Goal: Task Accomplishment & Management: Complete application form

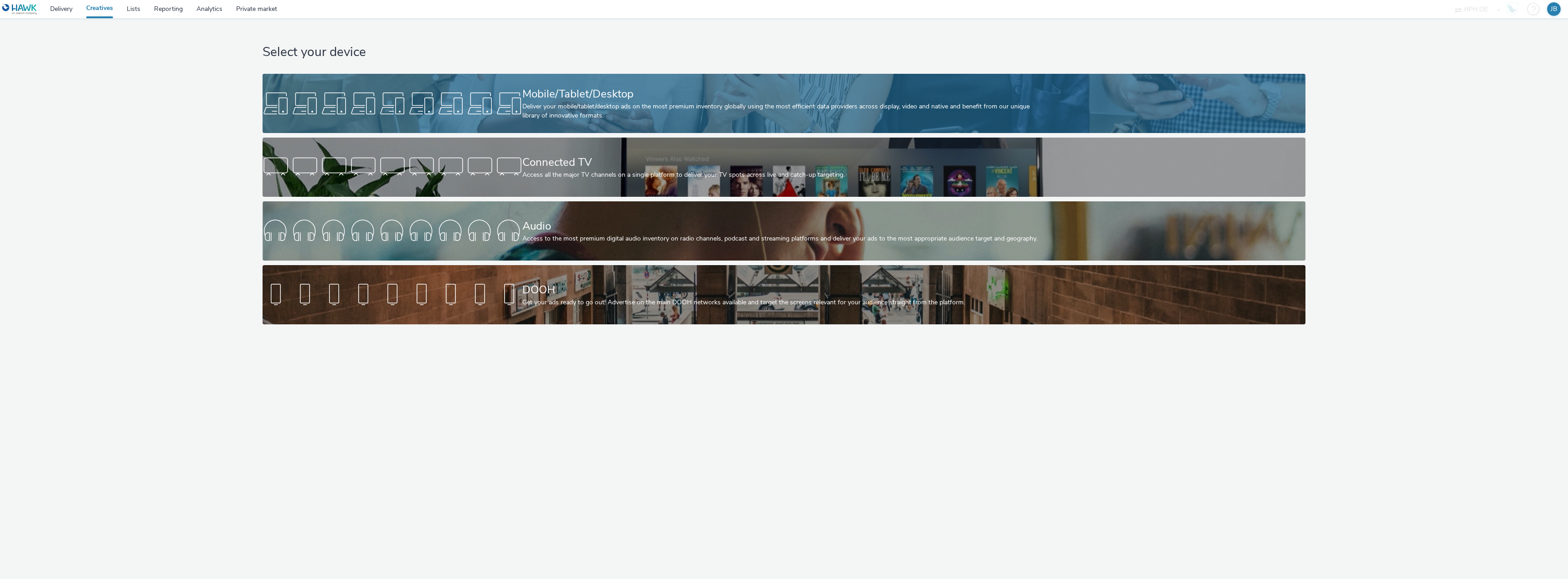
click at [620, 112] on div "Deliver your mobile/tablet/desktop ads on the most premium inventory globally u…" at bounding box center [782, 111] width 520 height 19
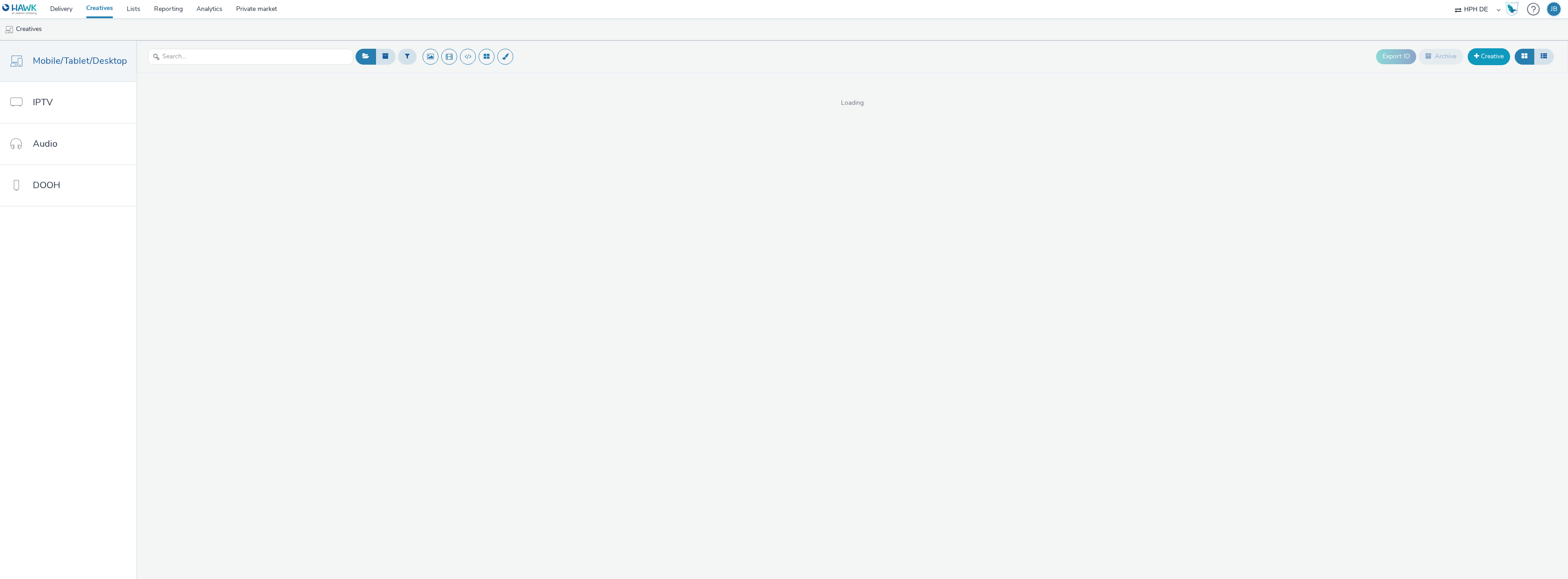
click at [1498, 59] on link "Creative" at bounding box center [1488, 56] width 42 height 17
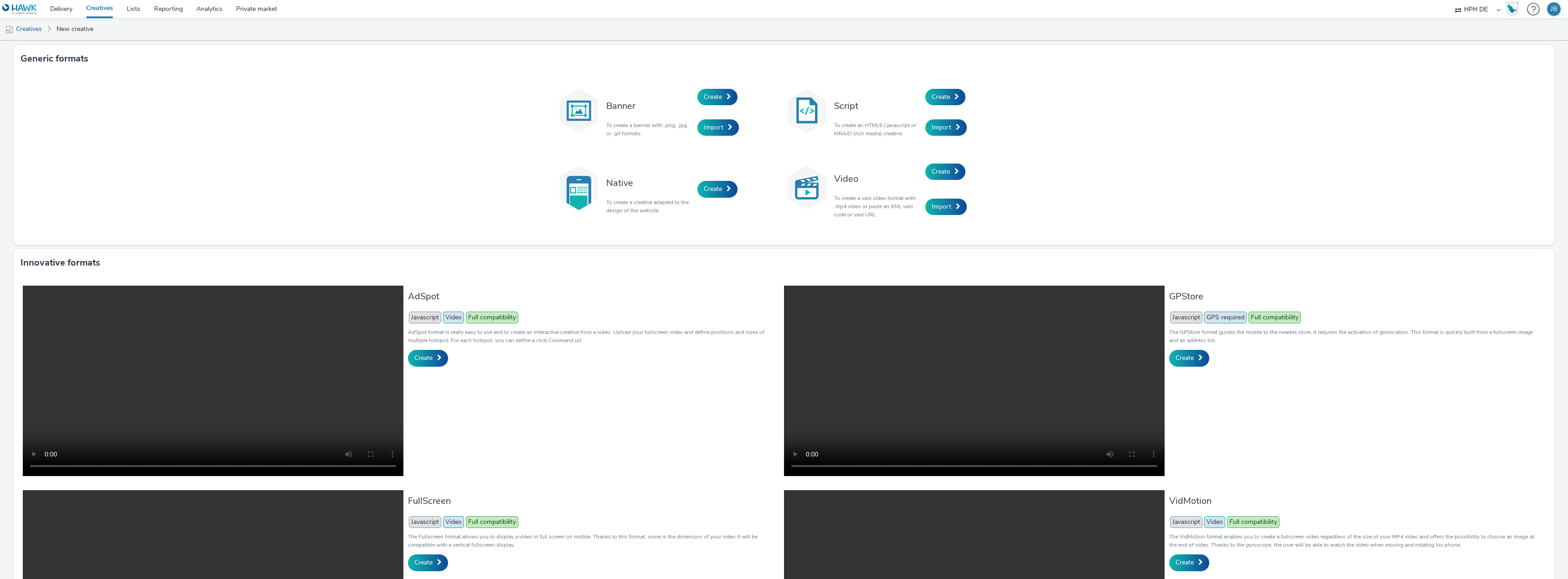
click at [885, 212] on p "To create a vast video format with .mp4 video or paste an XML vast code or vast…" at bounding box center [877, 206] width 87 height 25
click at [958, 171] on link "Create" at bounding box center [945, 171] width 40 height 17
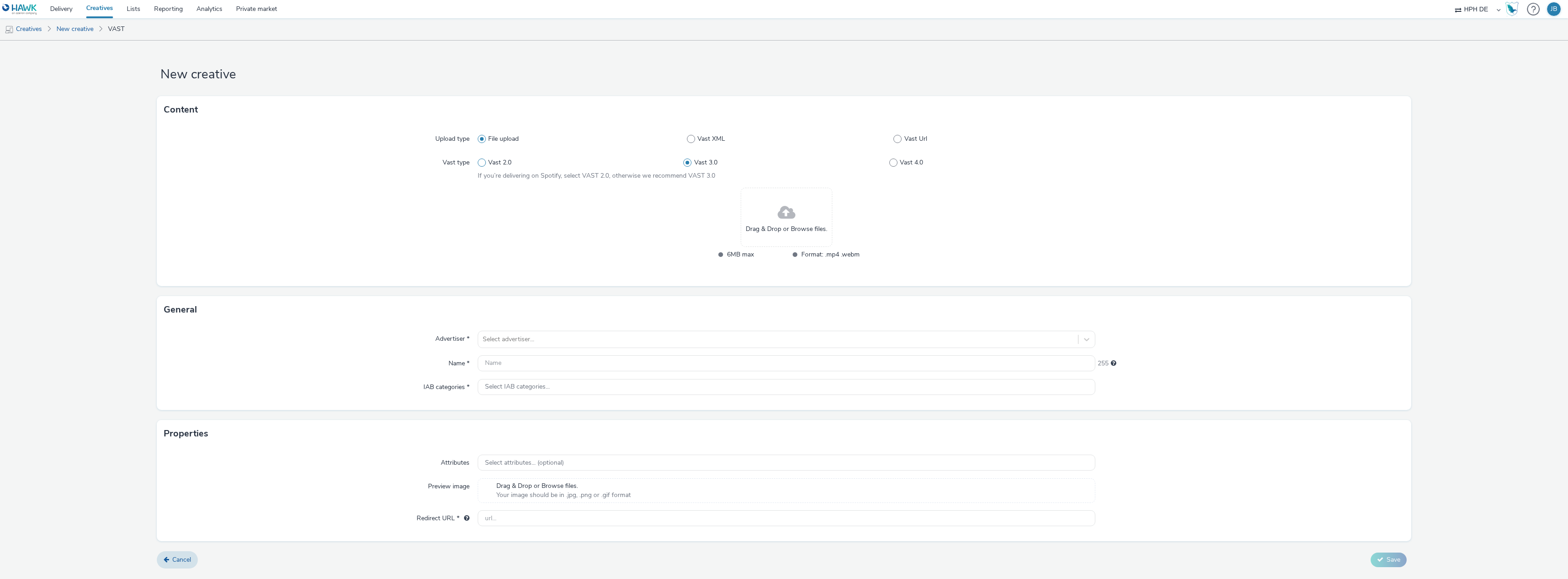
click at [497, 159] on span "Vast 2.0" at bounding box center [500, 162] width 24 height 9
click at [484, 160] on input "Vast 2.0" at bounding box center [481, 163] width 6 height 6
radio input "true"
radio input "false"
click at [692, 136] on span at bounding box center [691, 139] width 8 height 8
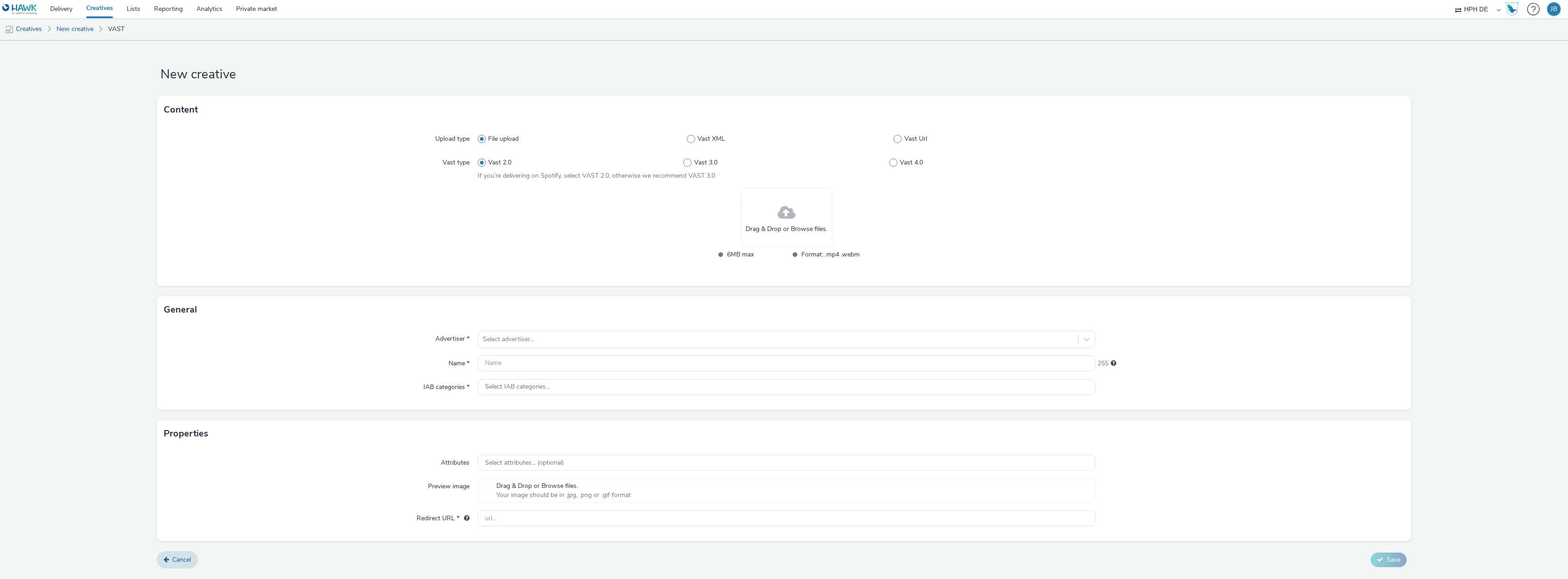
click at [692, 137] on input "Vast XML" at bounding box center [690, 140] width 6 height 6
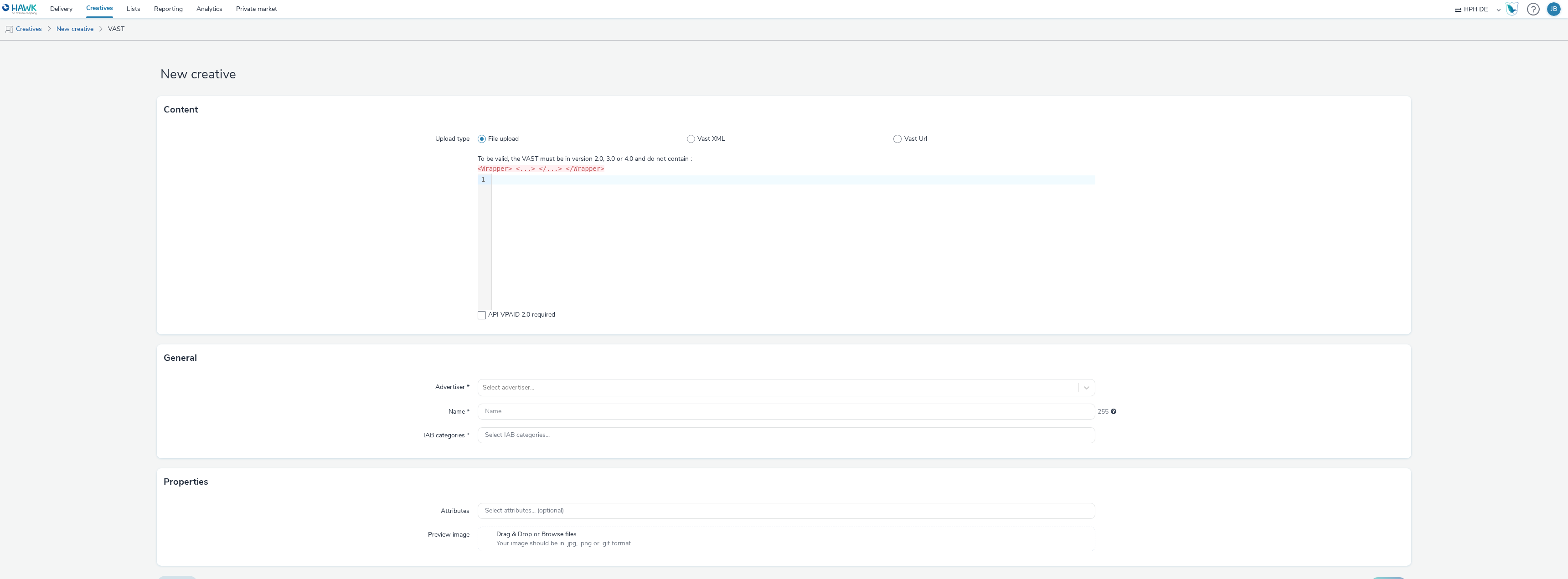
radio input "false"
click at [920, 145] on div "File upload Vast XML Vast Url" at bounding box center [786, 139] width 617 height 17
click at [898, 145] on div "File upload Vast XML Vast Url" at bounding box center [786, 139] width 617 height 17
click at [904, 142] on span "Vast Url" at bounding box center [915, 139] width 23 height 9
click at [900, 142] on input "Vast Url" at bounding box center [897, 140] width 6 height 6
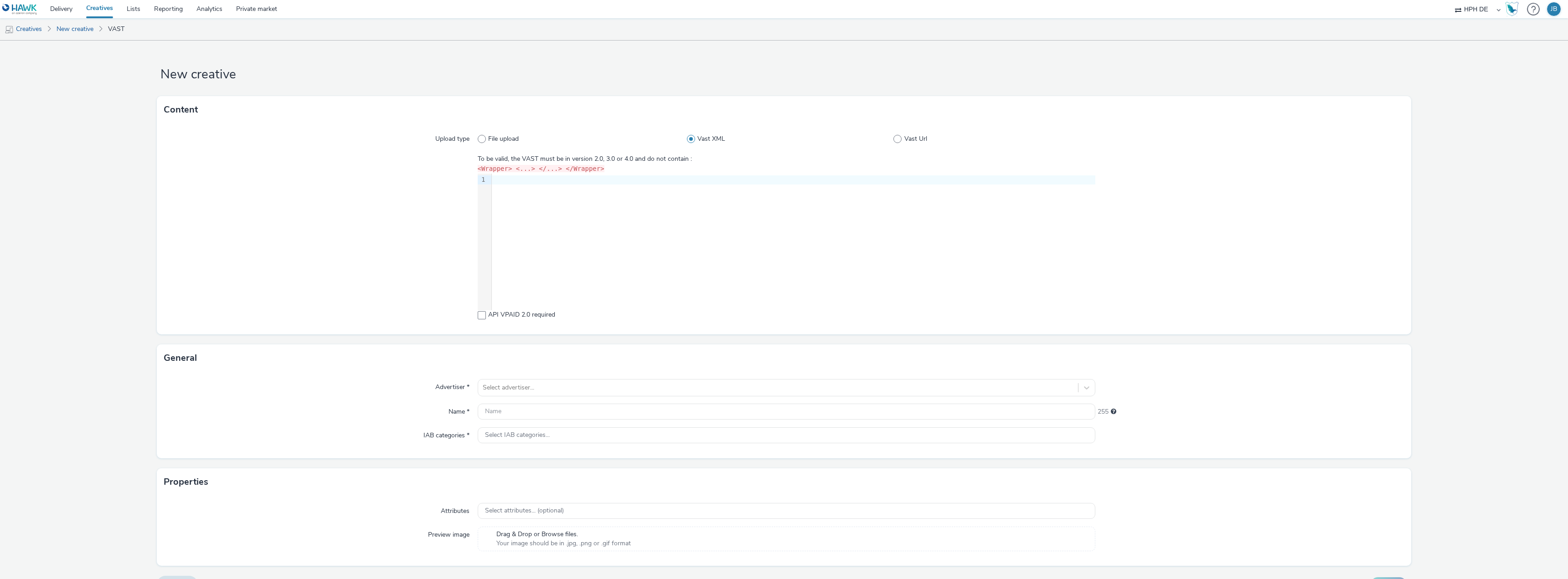
radio input "false"
radio input "true"
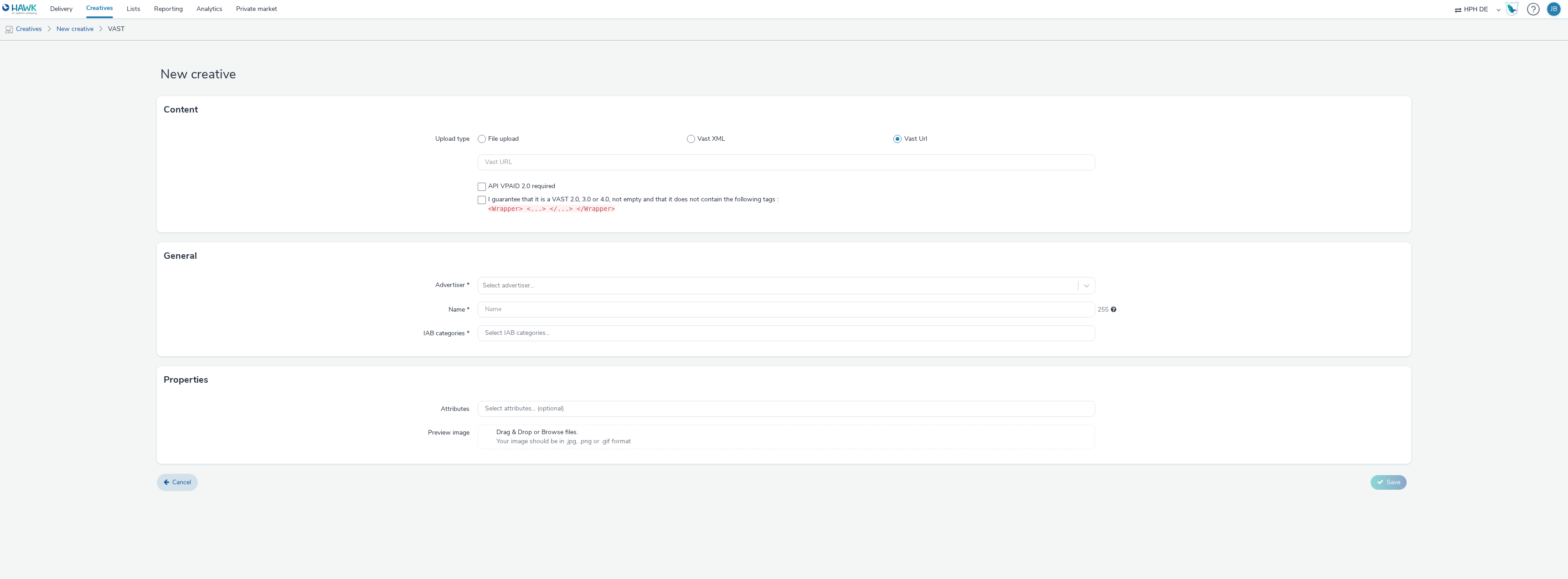
click at [411, 186] on div at bounding box center [320, 198] width 314 height 39
click at [576, 282] on div at bounding box center [778, 285] width 591 height 11
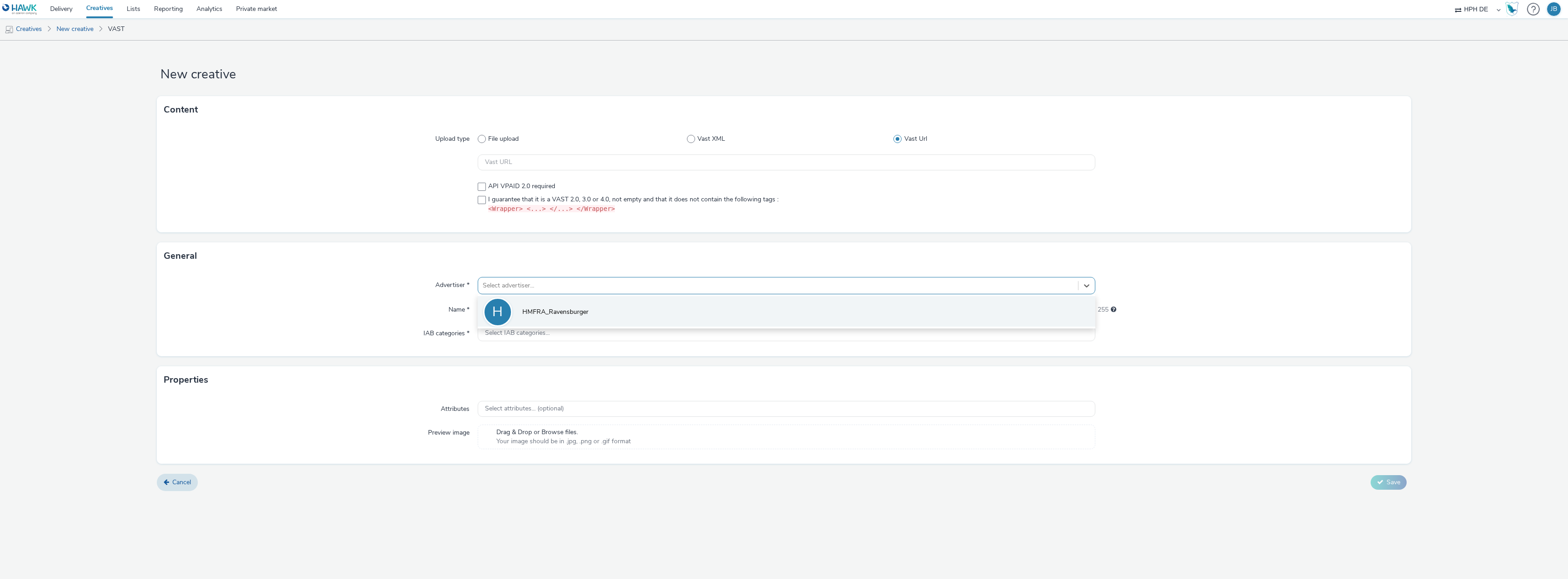
click at [577, 311] on span "HMFRA_Ravensburger" at bounding box center [554, 312] width 66 height 9
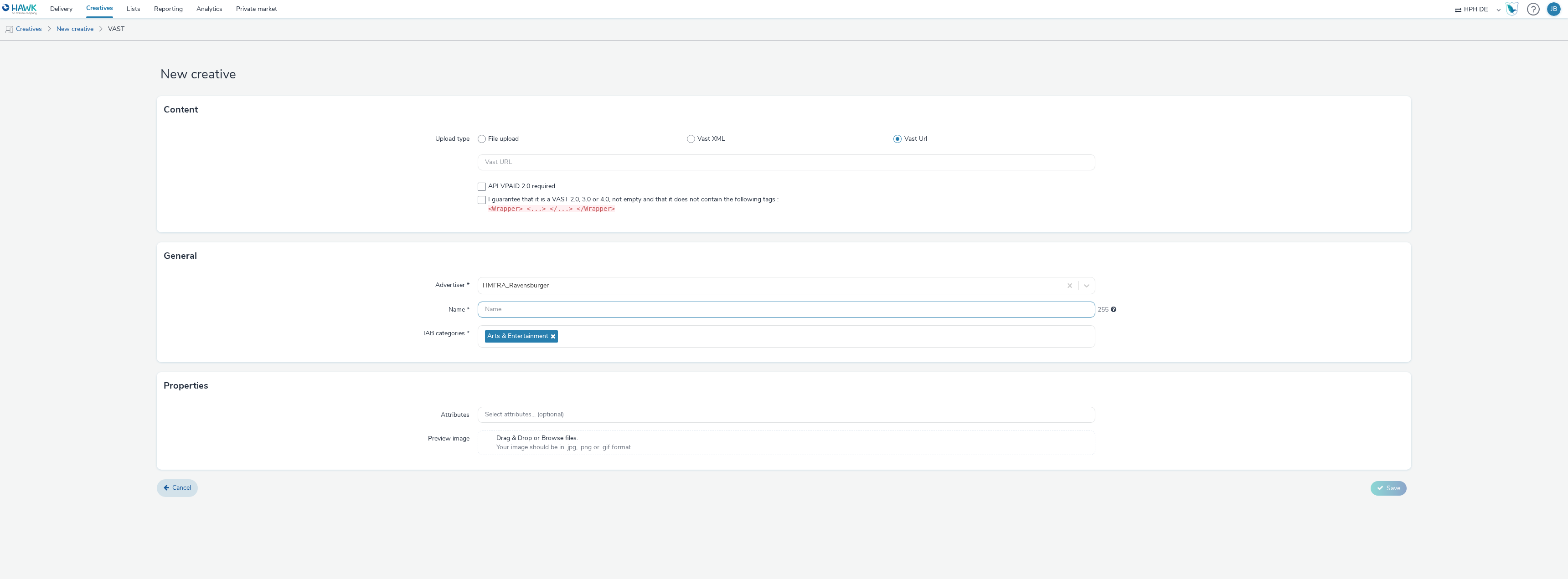
click at [523, 310] on input "text" at bounding box center [786, 310] width 617 height 16
click at [648, 201] on span "I guarantee that it is a VAST 2.0, 3.0 or 4.0, not empty and that it does not c…" at bounding box center [633, 203] width 290 height 19
click at [640, 202] on span "I guarantee that it is a VAST 2.0, 3.0 or 4.0, not empty and that it does not c…" at bounding box center [633, 203] width 290 height 19
checkbox input "false"
click at [637, 224] on div "Upload type File upload Vast XML Vast Url API VPAID 2.0 required I guarantee th…" at bounding box center [784, 178] width 1254 height 109
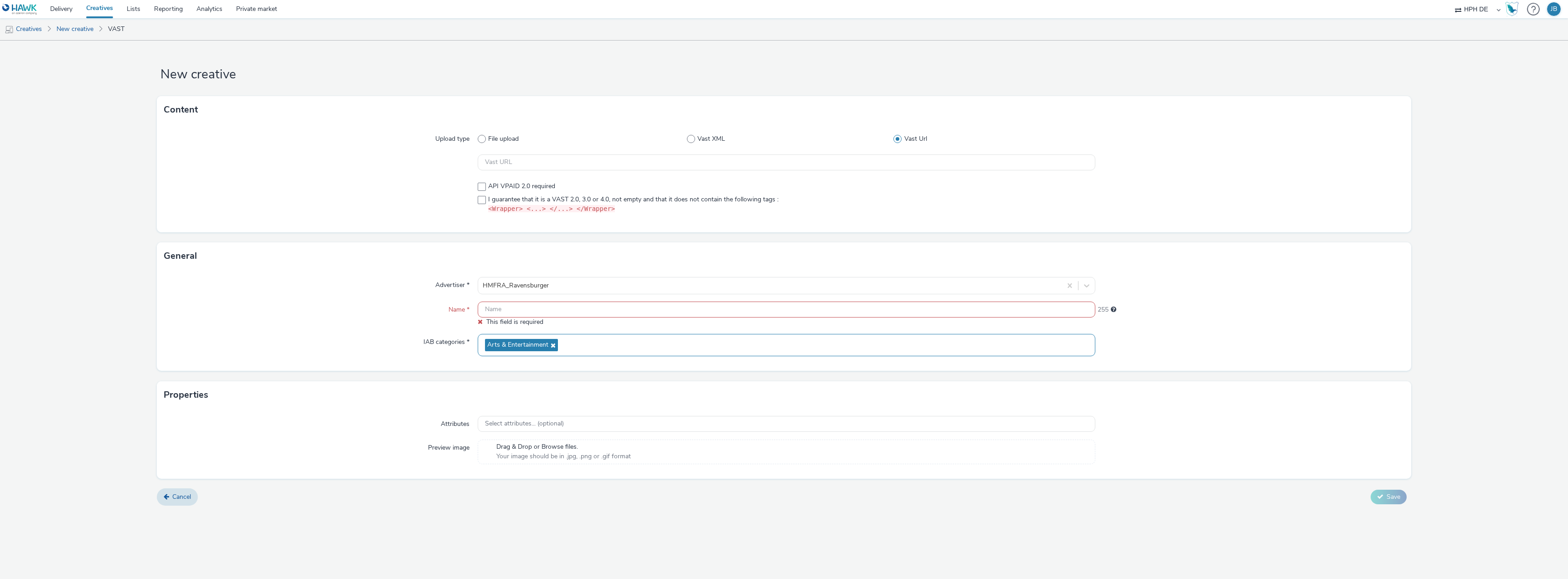
click at [571, 341] on div "Arts & Entertainment" at bounding box center [786, 345] width 617 height 23
click at [479, 404] on span "Family & Parenting" at bounding box center [785, 404] width 616 height 11
click at [483, 403] on icon at bounding box center [483, 404] width 3 height 9
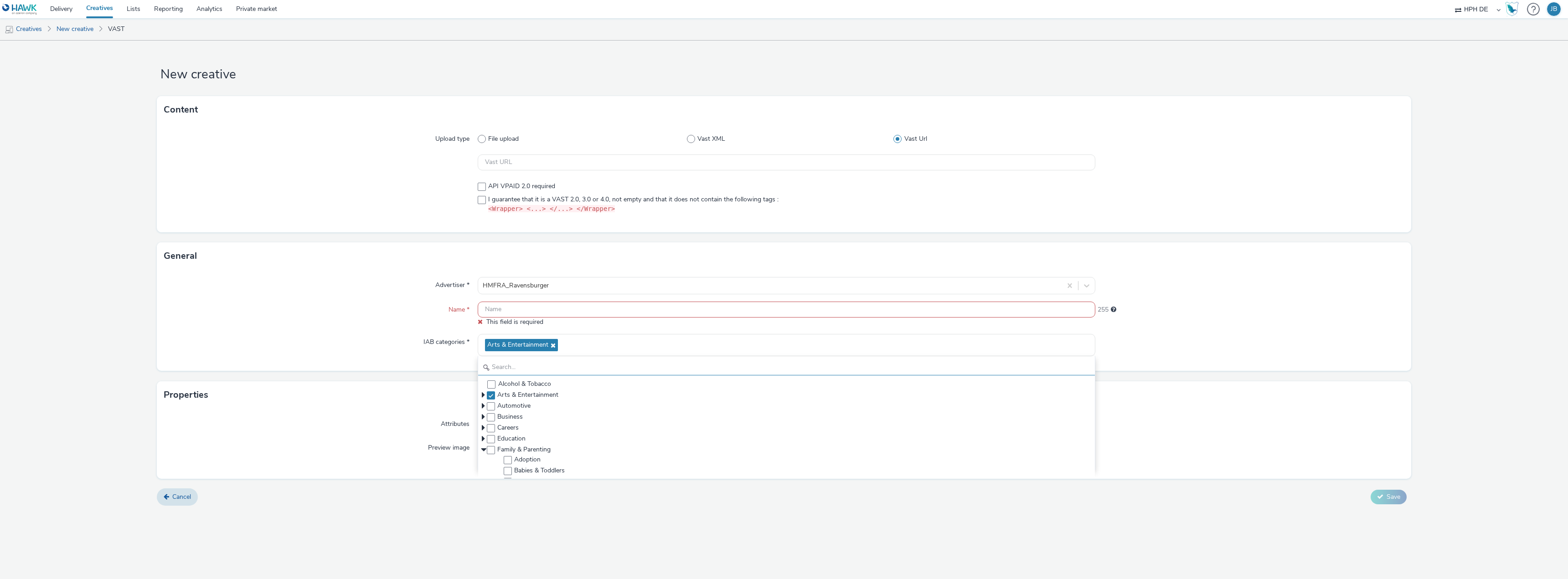
click at [552, 371] on input "text" at bounding box center [785, 368] width 616 height 16
type input "to"
checkbox input "false"
type input "toys"
click at [552, 343] on icon at bounding box center [552, 345] width 7 height 6
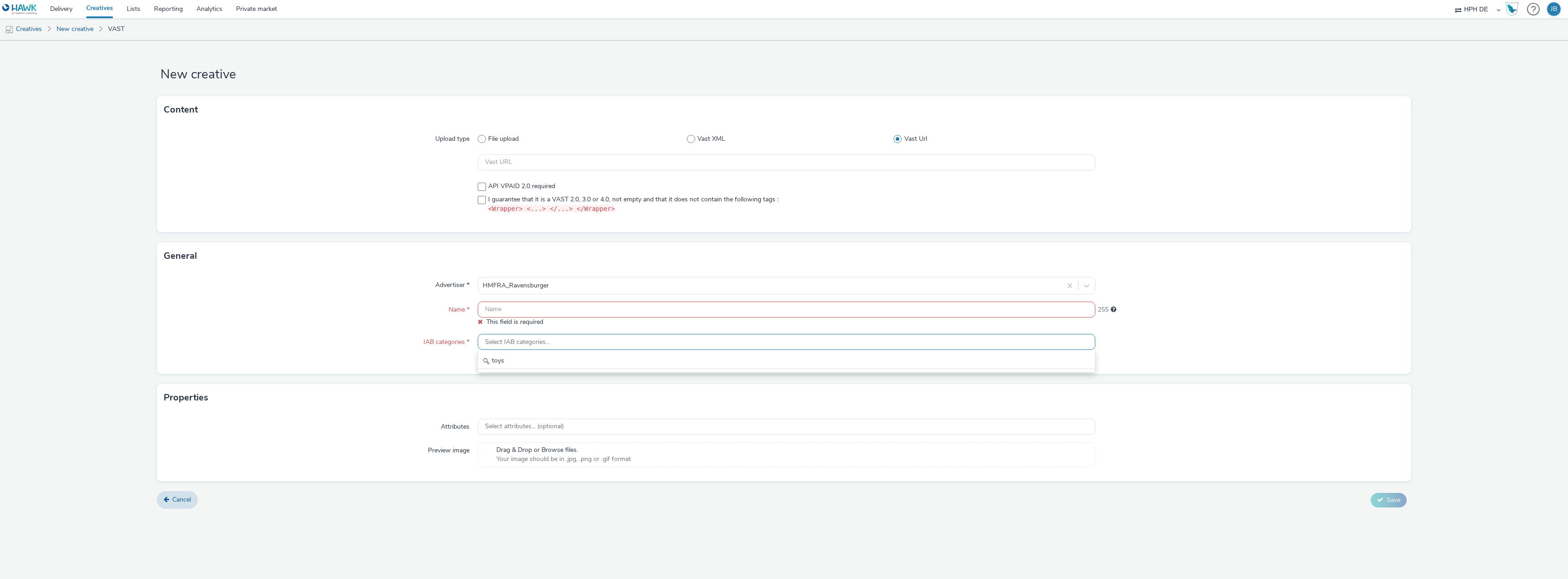
click at [327, 326] on div "Name *" at bounding box center [320, 315] width 314 height 26
drag, startPoint x: 610, startPoint y: 209, endPoint x: 488, endPoint y: 219, distance: 122.4
click at [488, 219] on div "Upload type File upload Vast XML Vast Url API VPAID 2.0 required I guarantee th…" at bounding box center [784, 178] width 1254 height 109
click at [475, 201] on div at bounding box center [320, 198] width 314 height 39
click at [478, 201] on span at bounding box center [482, 200] width 8 height 8
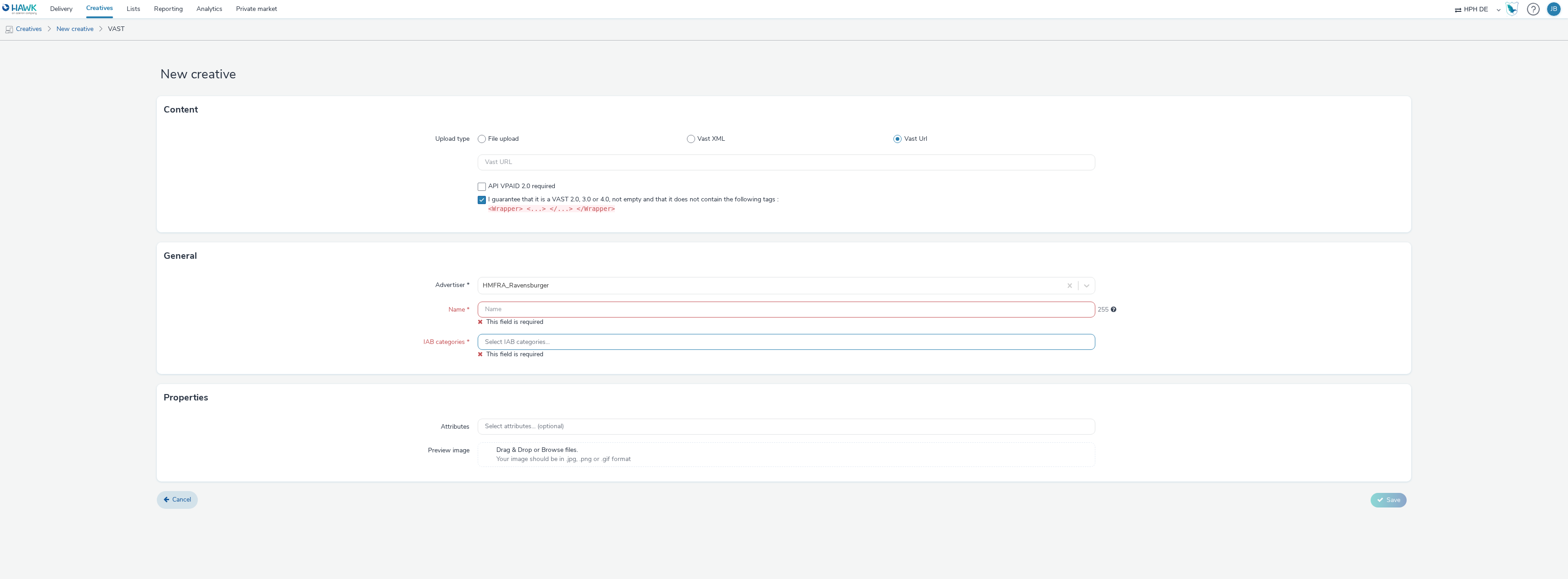
click at [486, 200] on label "I guarantee that it is a VAST 2.0, 3.0 or 4.0, not empty and that it does not c…" at bounding box center [786, 203] width 617 height 19
click at [487, 201] on label "I guarantee that it is a VAST 2.0, 3.0 or 4.0, not empty and that it does not c…" at bounding box center [786, 203] width 617 height 19
checkbox input "true"
click at [672, 219] on div "Upload type File upload Vast XML Vast Url API VPAID 2.0 required I guarantee th…" at bounding box center [784, 178] width 1254 height 109
click at [107, 2] on link "Creatives" at bounding box center [99, 9] width 40 height 19
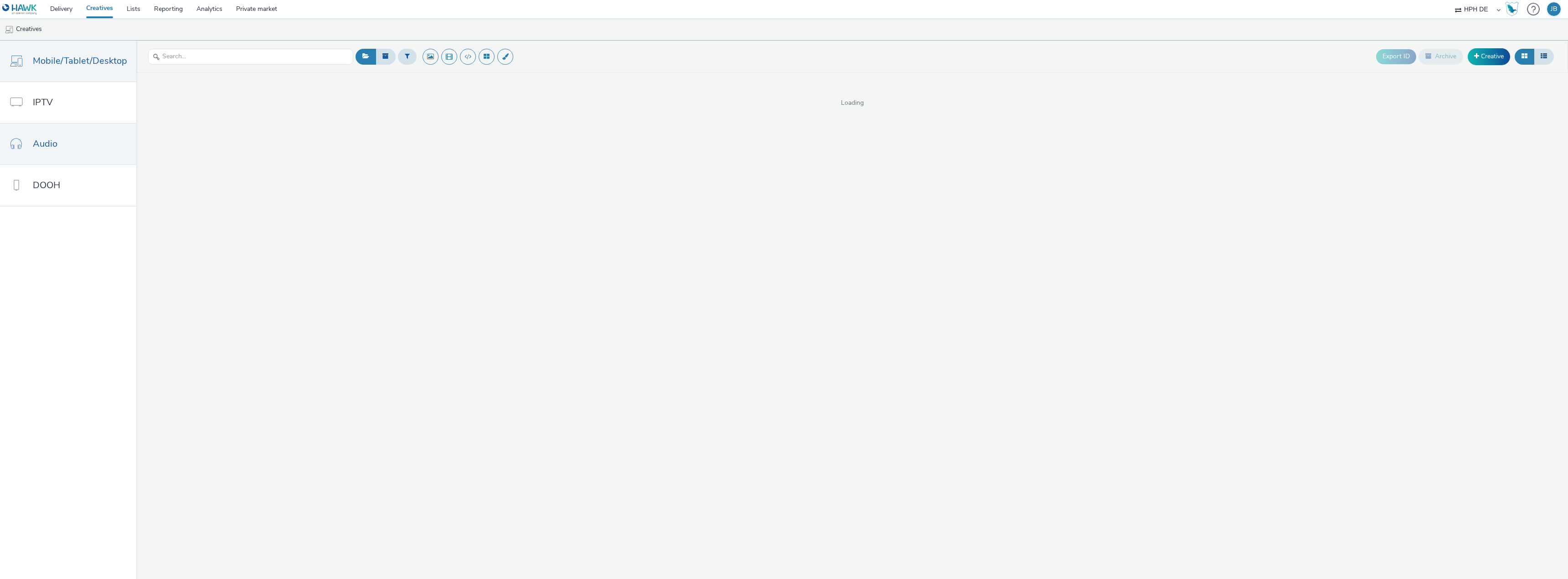
click at [81, 135] on link "Audio" at bounding box center [68, 145] width 137 height 41
click at [82, 76] on link "Mobile/Tablet/Desktop" at bounding box center [68, 61] width 137 height 41
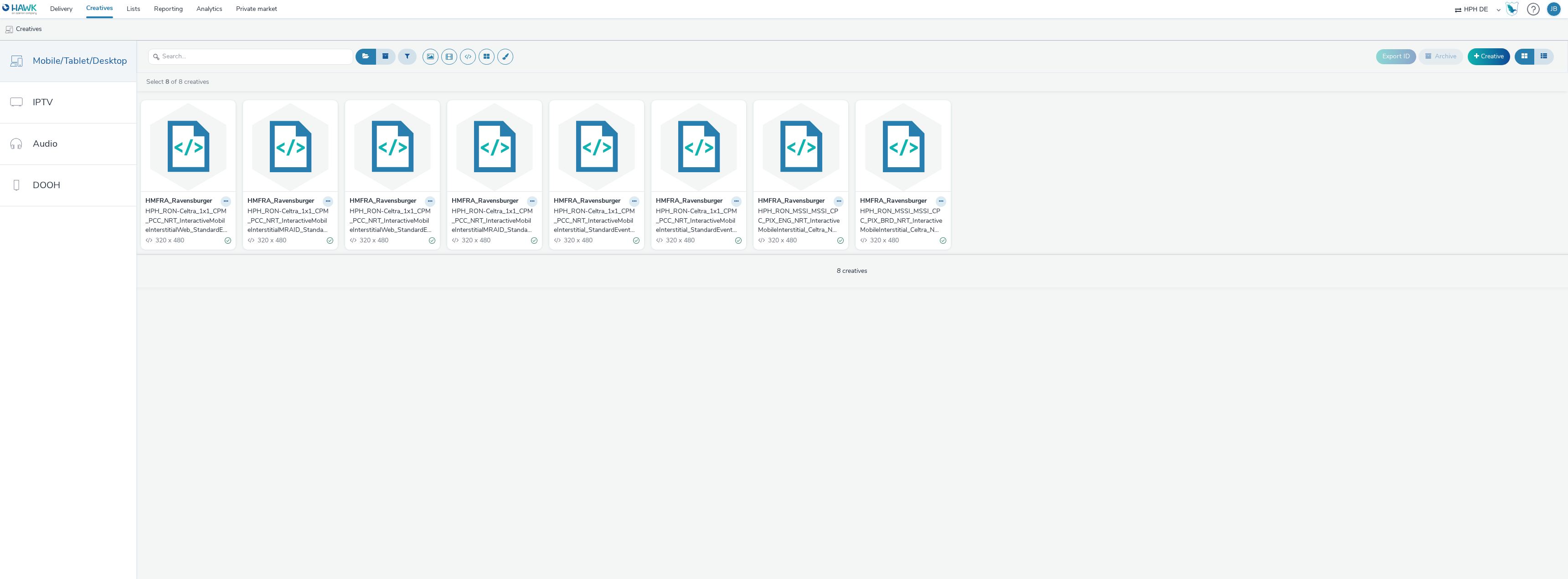
click at [167, 208] on div "HPH_RON-Celtra_1x1_CPM_PCC_NRT_InteractiveMobileInterstitialWeb_StandardEvents_…" at bounding box center [186, 220] width 82 height 28
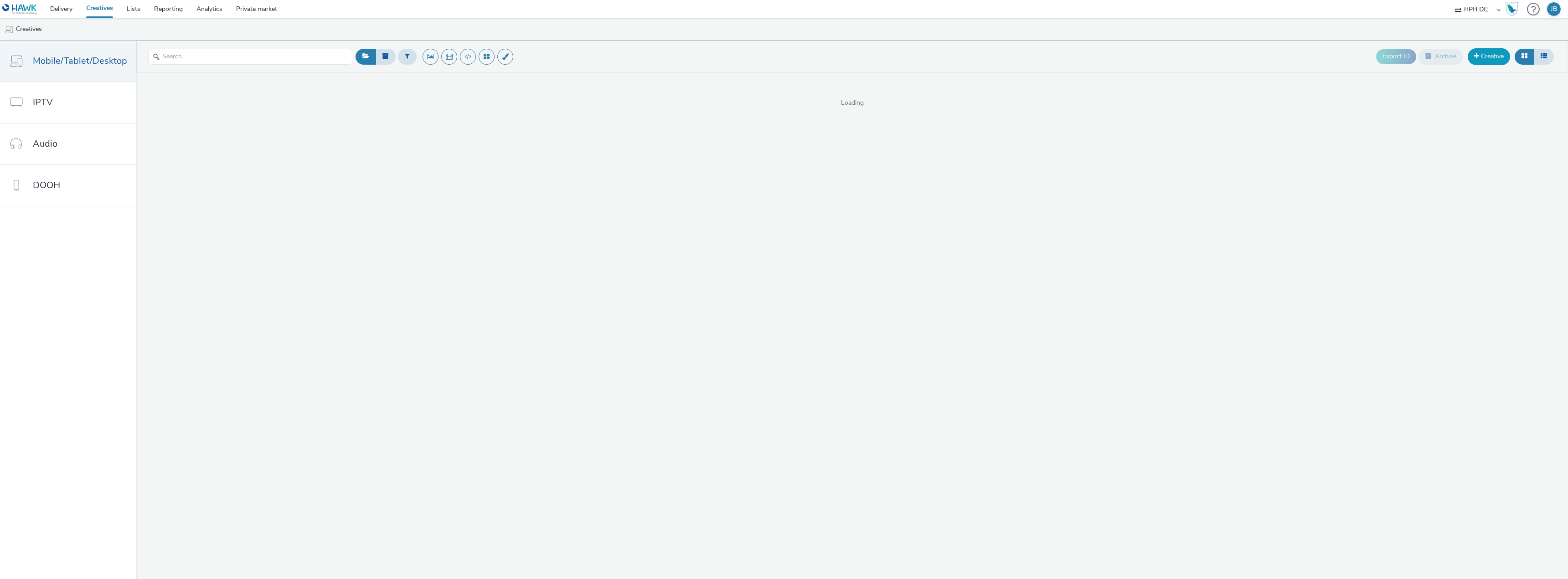
click at [1495, 56] on link "Creative" at bounding box center [1488, 56] width 42 height 17
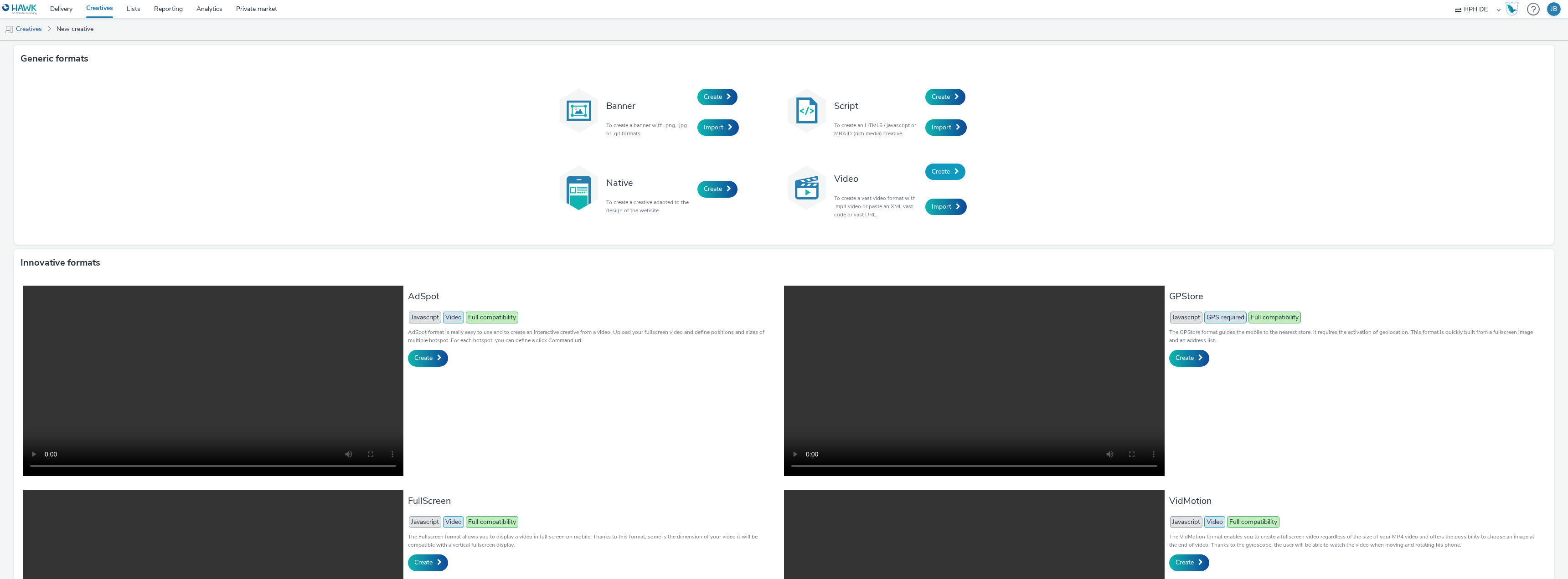
click at [955, 173] on span at bounding box center [957, 171] width 5 height 6
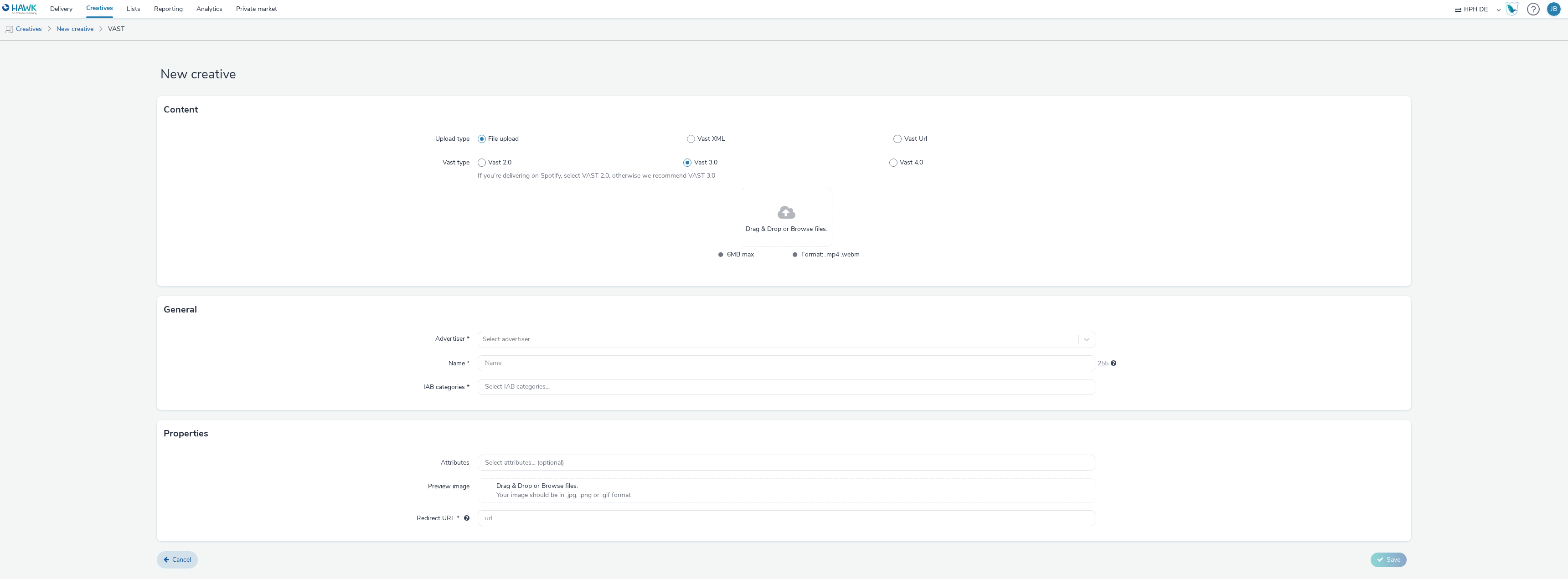
click at [900, 145] on div "File upload Vast XML Vast Url" at bounding box center [786, 139] width 617 height 17
click at [900, 142] on span at bounding box center [898, 139] width 8 height 8
click at [900, 142] on input "Vast Url" at bounding box center [897, 140] width 6 height 6
radio input "false"
radio input "true"
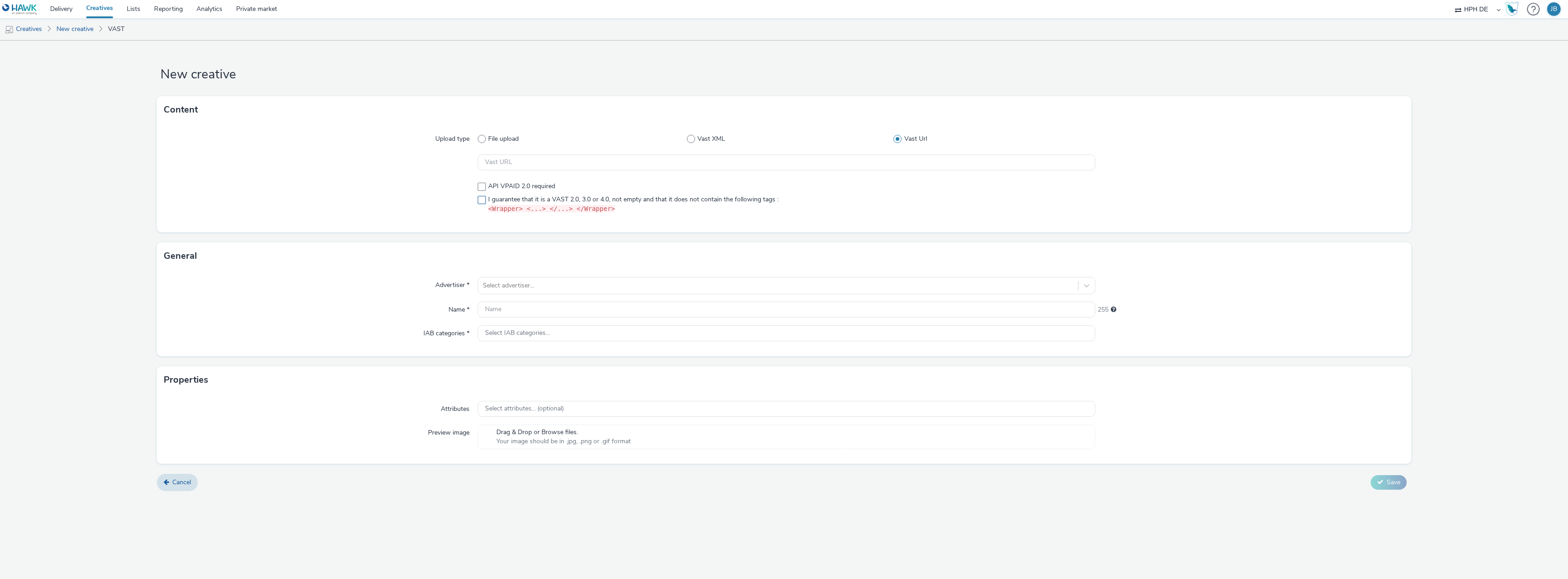
click at [483, 207] on label "I guarantee that it is a VAST 2.0, 3.0 or 4.0, not empty and that it does not c…" at bounding box center [786, 203] width 617 height 19
checkbox input "true"
click at [1147, 168] on div at bounding box center [1249, 162] width 309 height 17
click at [893, 160] on input "text" at bounding box center [786, 162] width 617 height 16
paste input "https://ad.doubleclick.net/ddm/pfadx/N4022.290927.AFFIPERF.COM/B34078733.429243…"
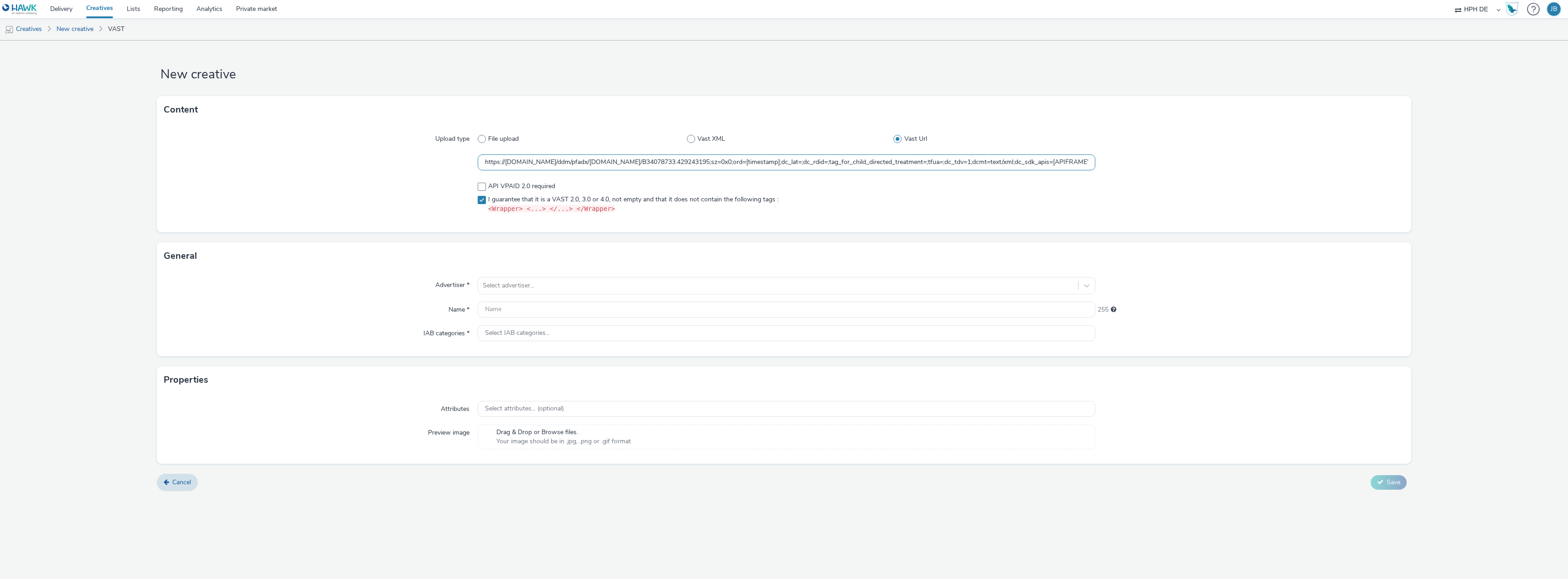
scroll to position [0, 418]
click at [1337, 141] on div at bounding box center [1249, 139] width 309 height 17
click at [627, 156] on input "https://ad.doubleclick.net/ddm/pfadx/N4022.290927.AFFIPERF.COM/B34078733.429243…" at bounding box center [786, 162] width 617 height 16
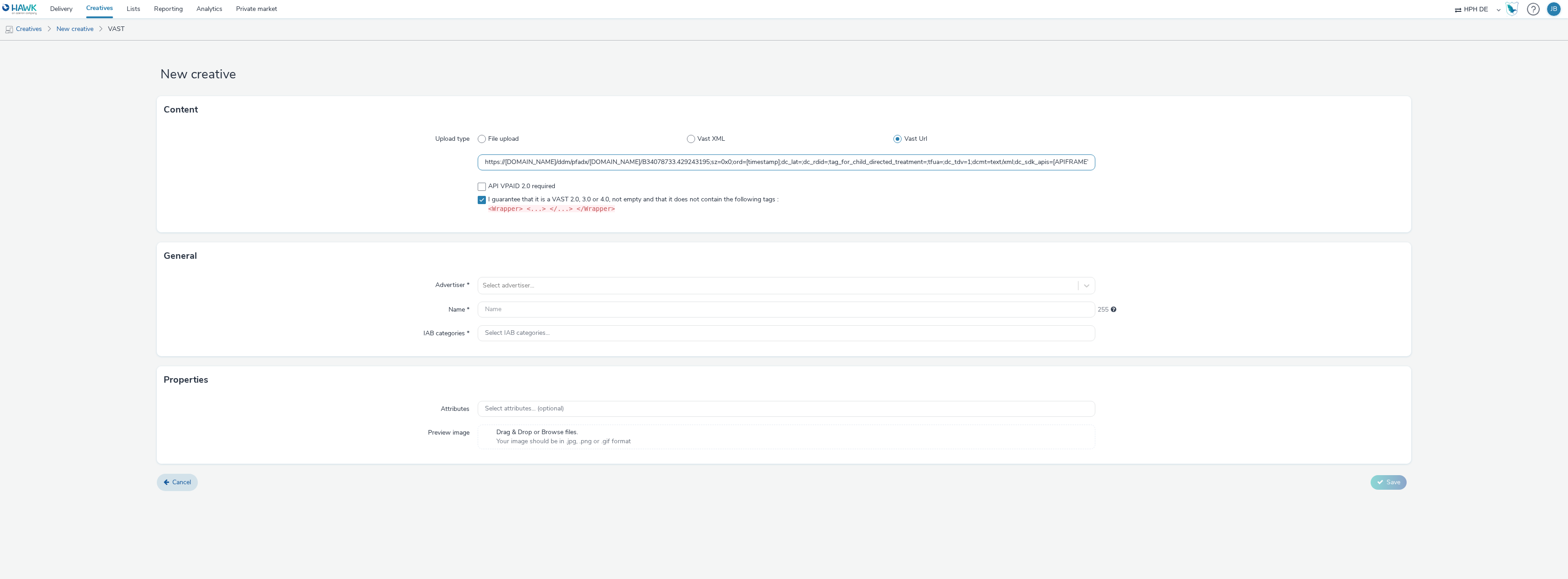
click at [627, 156] on input "https://ad.doubleclick.net/ddm/pfadx/N4022.290927.AFFIPERF.COM/B34078733.429243…" at bounding box center [786, 162] width 617 height 16
paste input "%7BGDPR%7D;gdpr_consent=$%7BGDPR_CONSENT_755%7D"
type input "https://ad.doubleclick.net/ddm/pfadx/N4022.290927.AFFIPERF.COM/B34078733.429243…"
click at [1168, 155] on div at bounding box center [1249, 162] width 309 height 17
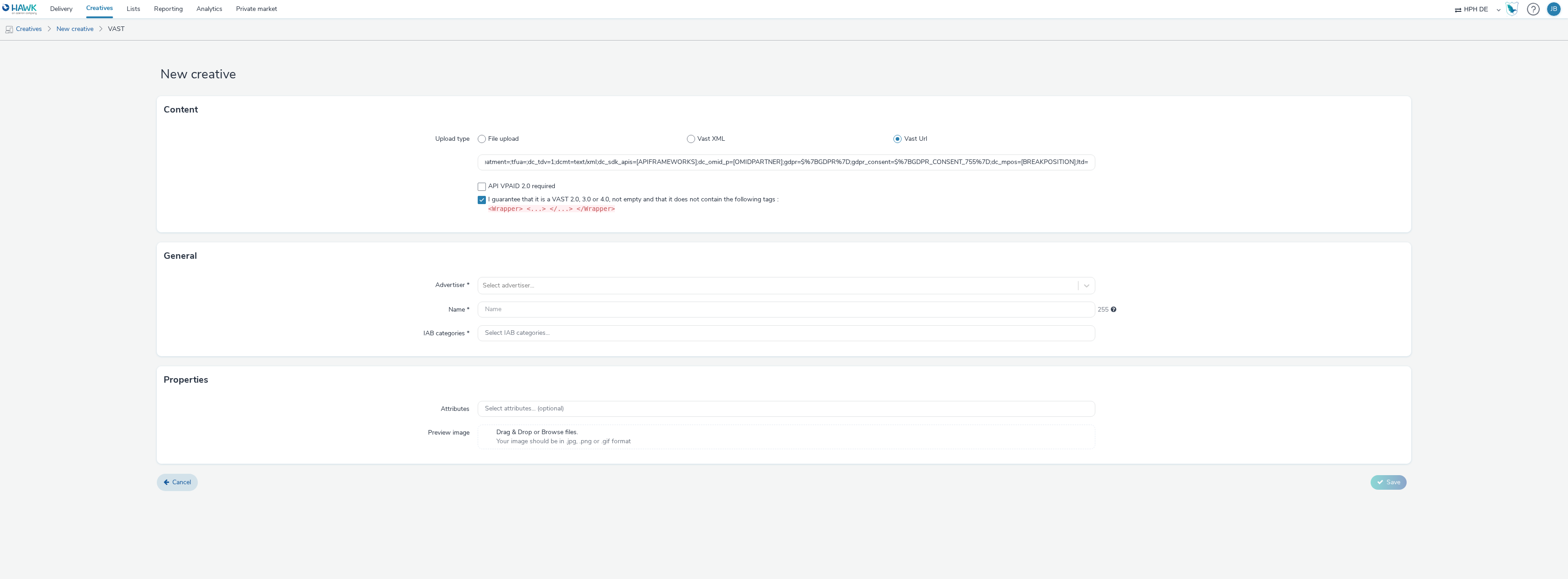
scroll to position [0, 0]
click at [548, 285] on div at bounding box center [778, 285] width 591 height 11
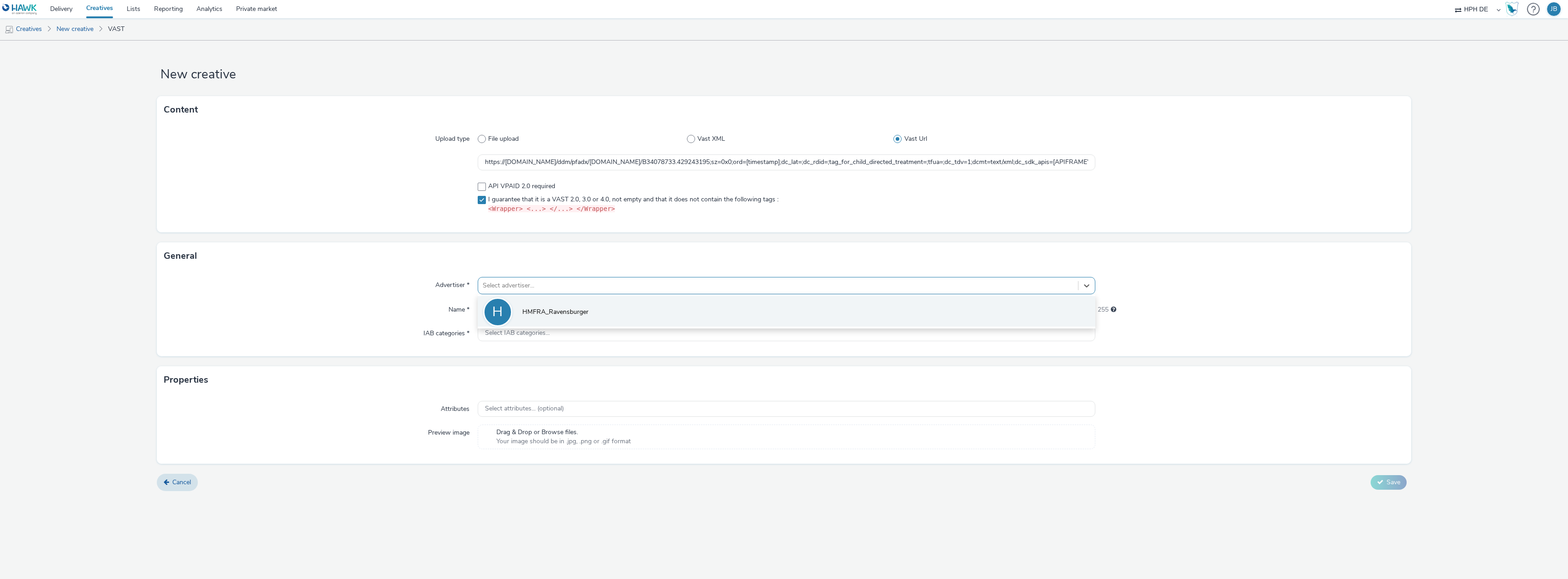
click at [541, 316] on span "HMFRA_Ravensburger" at bounding box center [554, 312] width 66 height 9
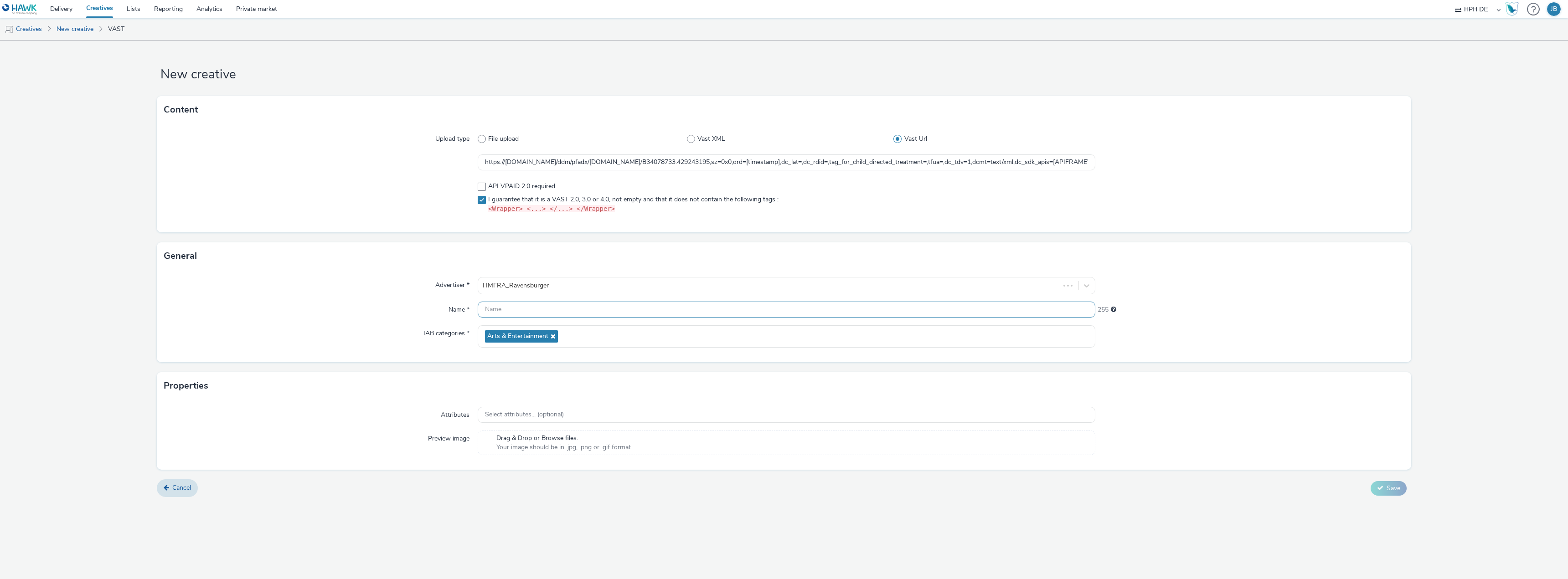
click at [529, 306] on input "text" at bounding box center [786, 310] width 617 height 16
paste input "HPH_ROC_1920x1080_CPM_VAS_NRT_PreRoll_NULL_NULL_Kids3-6J"
type input "HPH_ROC_1920x1080_CPM_VAS_NRT_PreRoll_NULL_NULL_Kids3-6J_"
drag, startPoint x: 340, startPoint y: 513, endPoint x: 350, endPoint y: 516, distance: 10.4
click at [341, 514] on div "New creative Content Upload type File upload Vast XML Vast Url https://ad.doubl…" at bounding box center [784, 310] width 1568 height 539
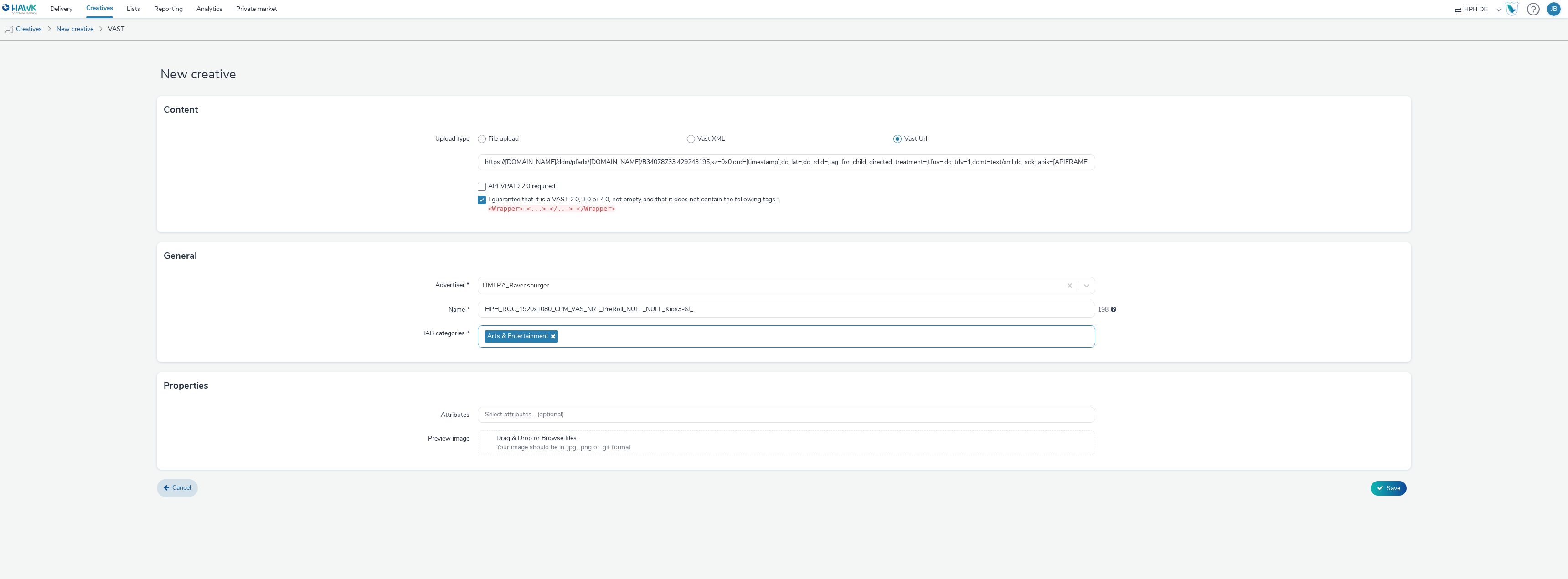
click at [594, 331] on div "Arts & Entertainment" at bounding box center [786, 336] width 617 height 23
click at [483, 388] on icon at bounding box center [483, 386] width 3 height 9
click at [483, 383] on span "Arts & Entertainment" at bounding box center [785, 386] width 616 height 11
click at [517, 360] on input "text" at bounding box center [785, 359] width 616 height 16
type input "to"
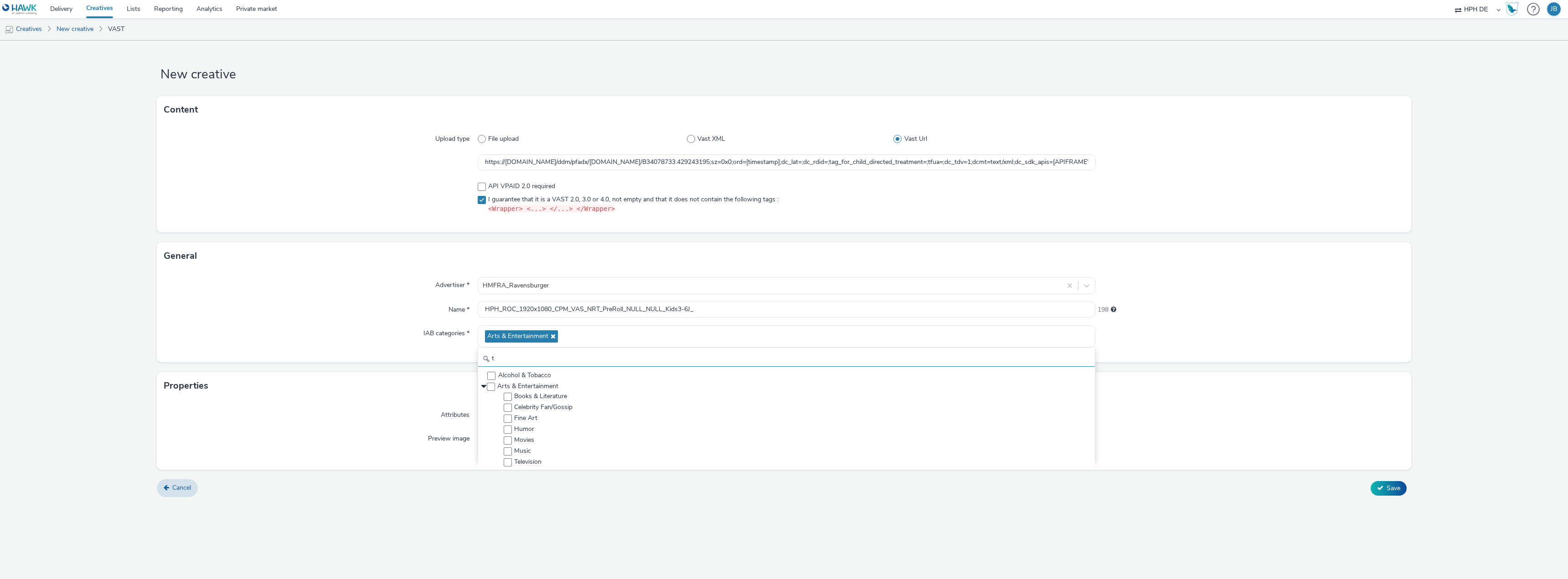
checkbox input "false"
type input "t"
checkbox input "true"
click at [345, 301] on div "Advertiser * HMFRA_Ravensburger Name * HPH_ROC_1920x1080_CPM_VAS_NRT_PreRoll_NU…" at bounding box center [784, 316] width 1254 height 92
click at [791, 308] on input "HPH_ROC_1920x1080_CPM_VAS_NRT_PreRoll_NULL_NULL_Kids3-6J_" at bounding box center [786, 310] width 617 height 16
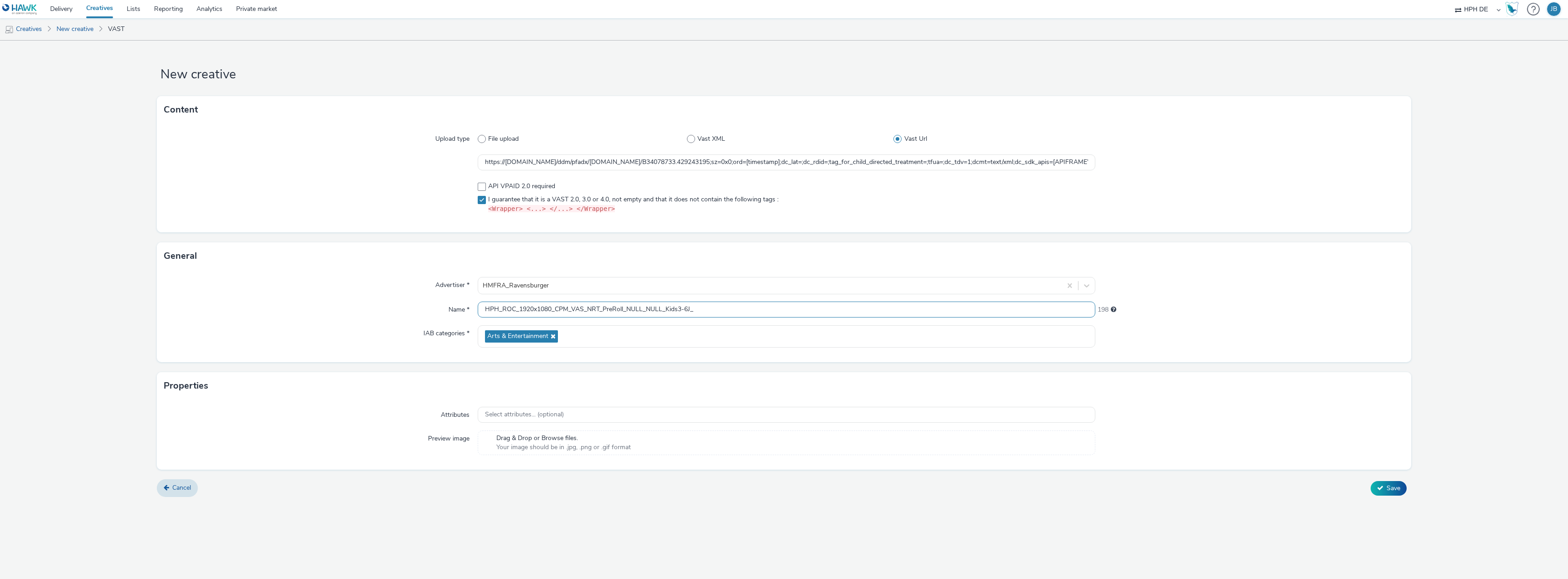
paste input "429243195"
type input "HPH_ROC_1920x1080_CPM_VAS_NRT_PreRoll_NULL_NULL_Kids3-6J_429243195"
click at [1234, 242] on div "Content Upload type File upload Vast XML Vast Url https://ad.doubleclick.net/dd…" at bounding box center [784, 169] width 1254 height 146
click at [663, 424] on div "Attributes Select attributes... (optional) Preview image Drag & Drop or Browse …" at bounding box center [784, 434] width 1254 height 70
click at [662, 420] on div "Select attributes... (optional)" at bounding box center [786, 415] width 617 height 16
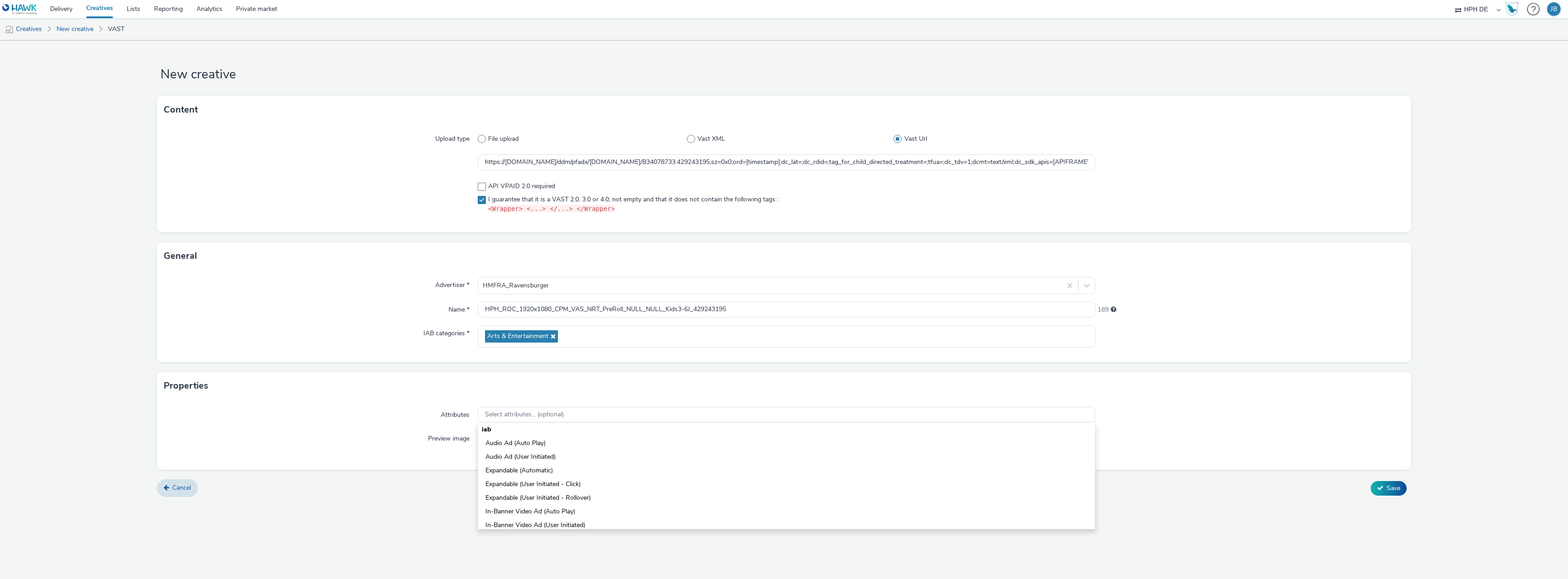
click at [279, 422] on div "Attributes" at bounding box center [320, 415] width 314 height 17
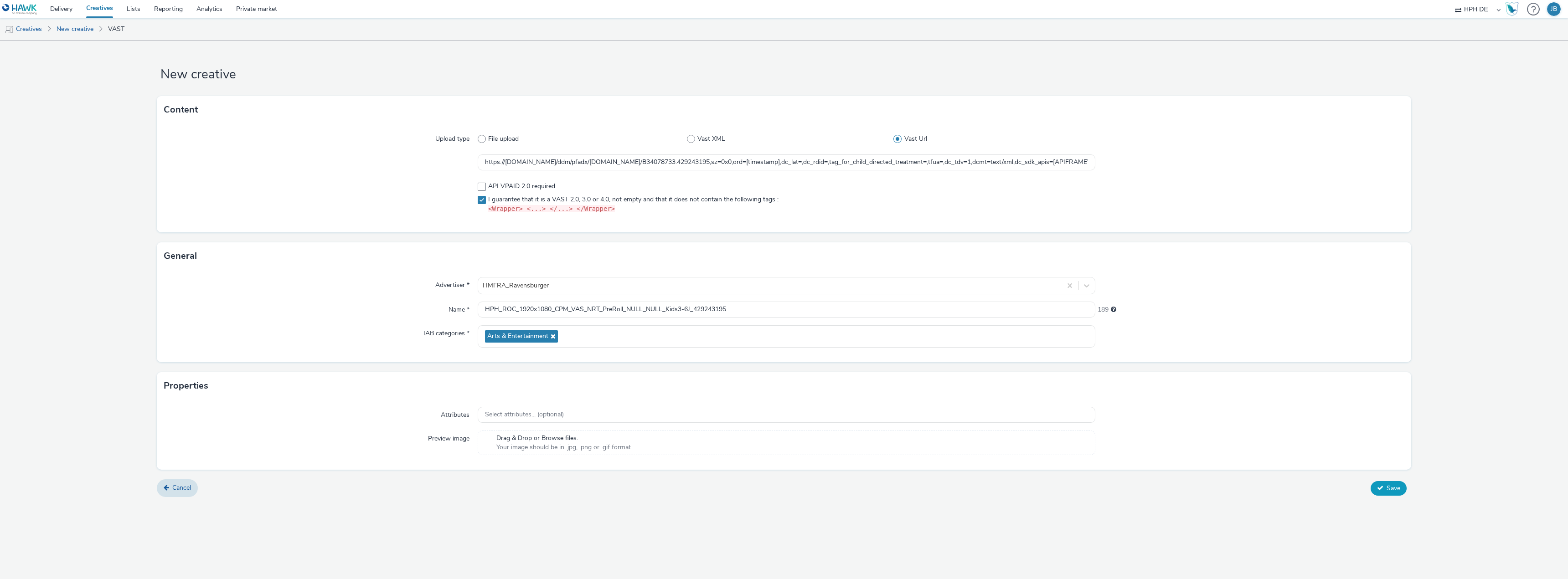
click at [1400, 487] on button "Save" at bounding box center [1388, 489] width 36 height 15
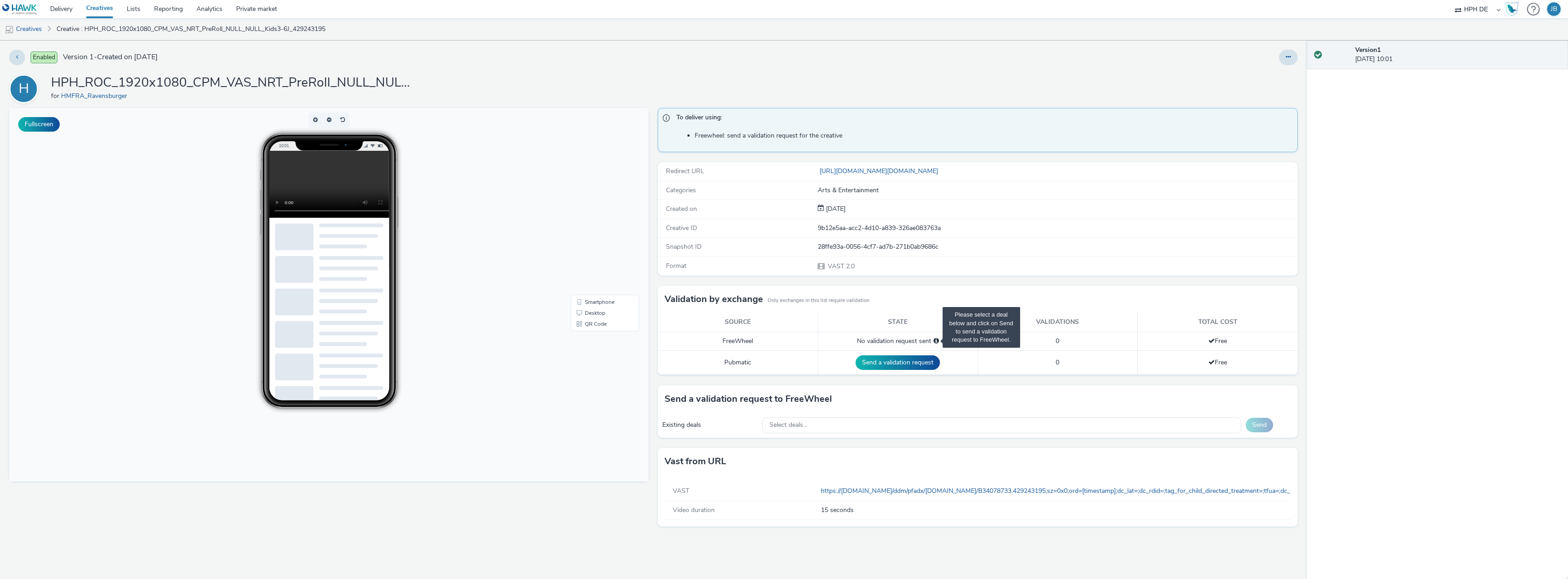
click at [936, 340] on span "Please select a deal below and click on Send to send a validation request to Fr…" at bounding box center [937, 341] width 6 height 6
click at [915, 420] on div "Select deals..." at bounding box center [1001, 426] width 479 height 16
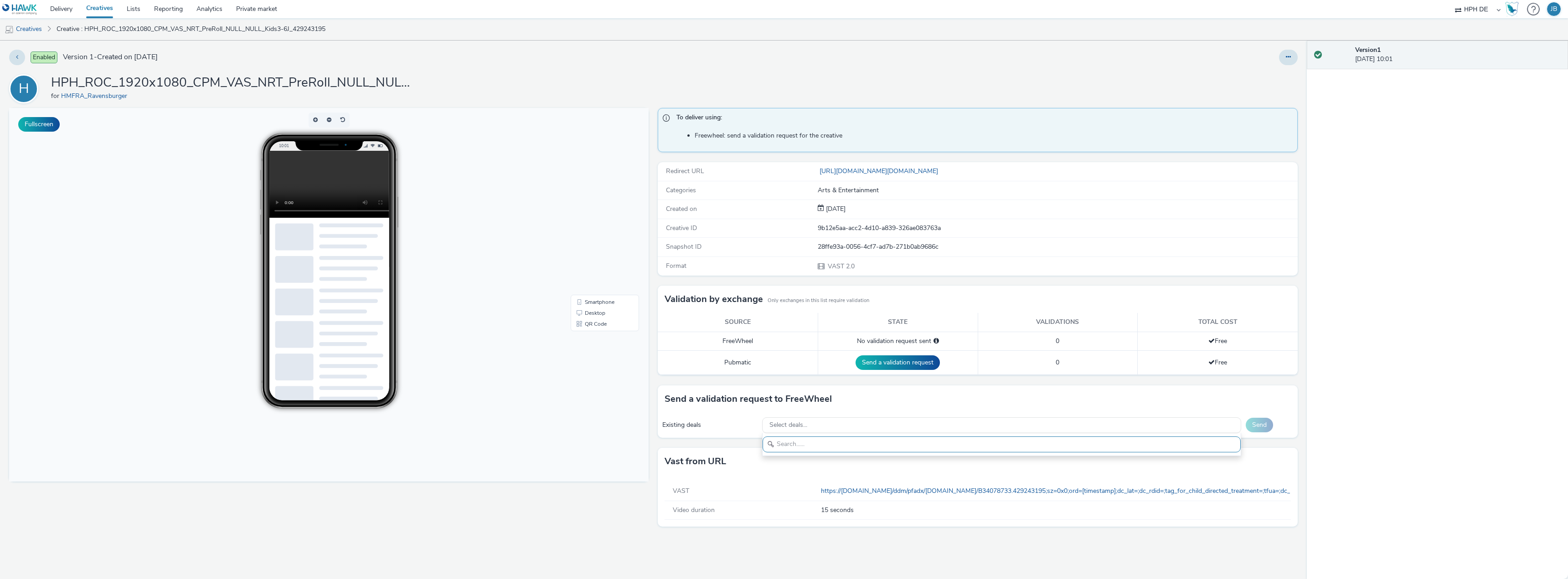
click at [626, 363] on body "10:01 Smartphone Desktop QR Code" at bounding box center [328, 295] width 639 height 374
click at [27, 10] on img at bounding box center [20, 10] width 35 height 12
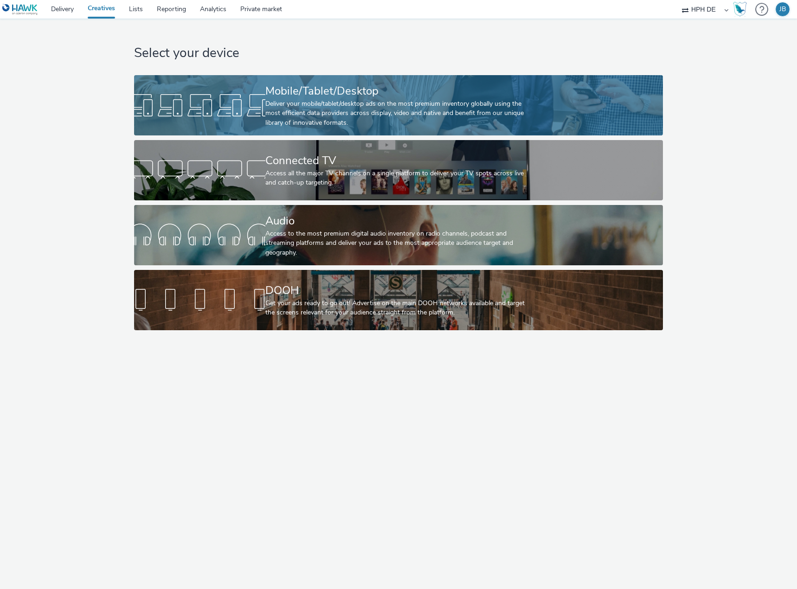
click at [340, 96] on div "Mobile/Tablet/Desktop" at bounding box center [396, 91] width 262 height 16
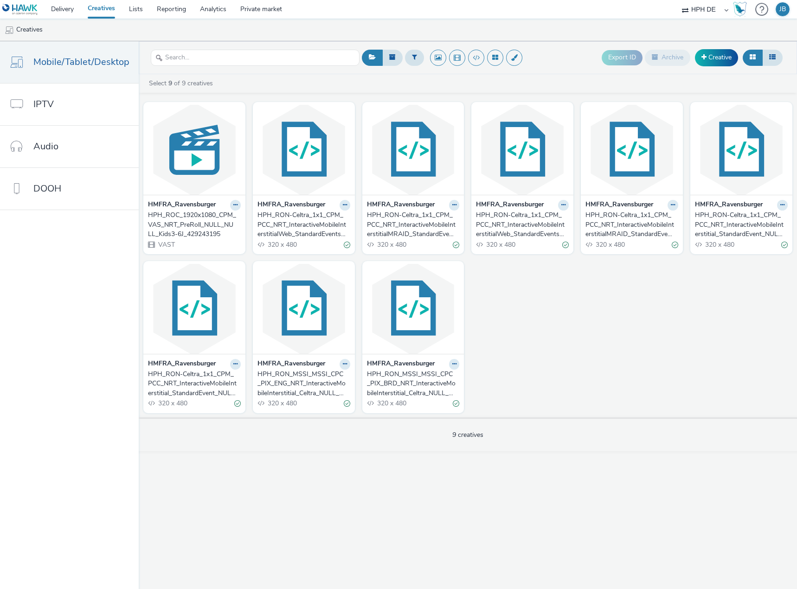
click at [199, 228] on div "HPH_ROC_1920x1080_CPM_VAS_NRT_PreRoll_NULL_NULL_Kids3-6J_429243195" at bounding box center [192, 224] width 89 height 28
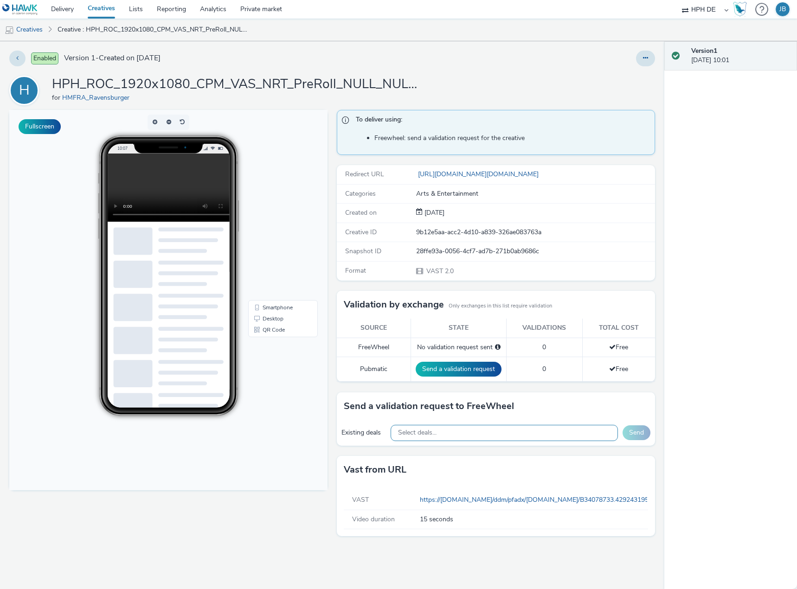
click at [490, 431] on div "Select deals..." at bounding box center [503, 433] width 227 height 16
paste input "MMP_PG_AdAlliance_Video_Multidevice_No_BRIOFlora-AdA-September"
type input "MMP_PG_AdAlliance_Video_Multidevice_No_BRIOFlora-AdA-September"
drag, startPoint x: 673, startPoint y: 474, endPoint x: 666, endPoint y: 472, distance: 7.8
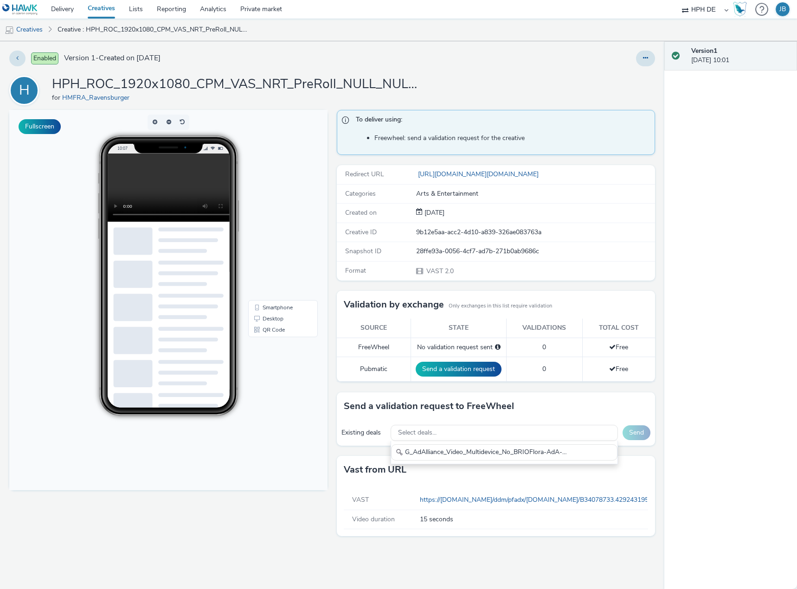
click at [673, 475] on div "Version 1 15 September 2025, 10:01" at bounding box center [730, 315] width 133 height 548
click at [511, 437] on div "Select deals..." at bounding box center [503, 433] width 227 height 16
paste input "MMP_PG_AdAlliance_Video_Multidevice_No_BRIOFlora-AdA-September"
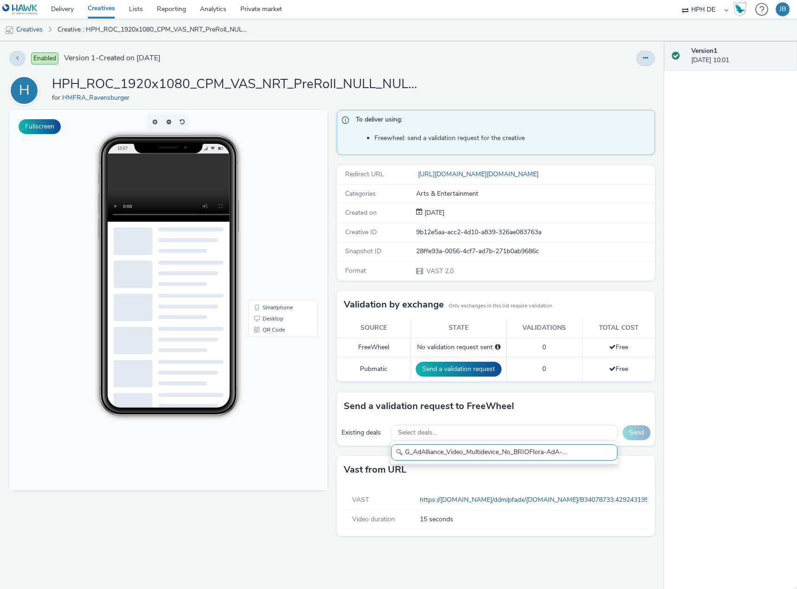
type input "MMP_PG_AdAlliance_Video_Multidevice_No_BRIOFlora-AdA-September"
click at [507, 449] on input "MMP_PG_AdAlliance_Video_Multidevice_No_BRIOFlora-AdA-September" at bounding box center [504, 452] width 226 height 16
click at [509, 451] on input "MMP_PG_AdAlliance_Video_Multidevice_No_BRIOFlora-AdA-September" at bounding box center [504, 452] width 226 height 16
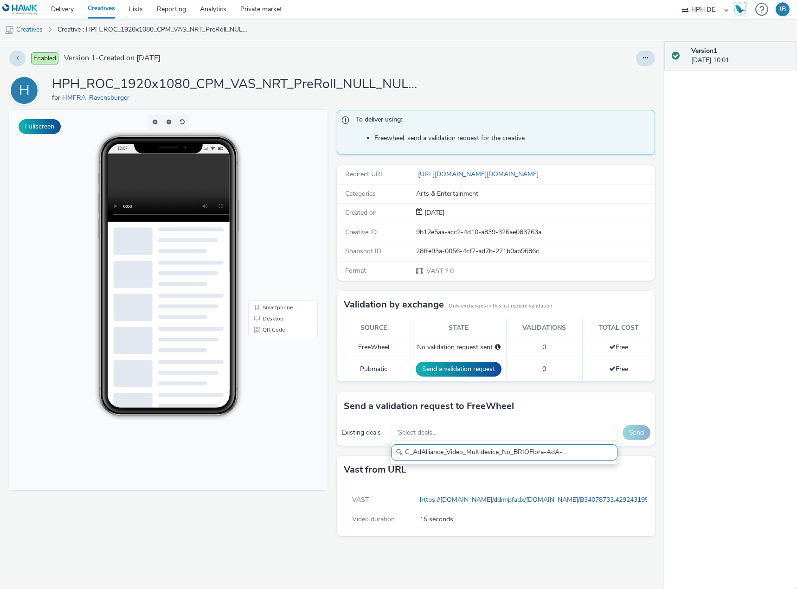
click at [515, 423] on div "Existing deals Select deals... MMP_PG_AdAlliance_Video_Multidevice_No_BRIOFlora…" at bounding box center [496, 433] width 318 height 26
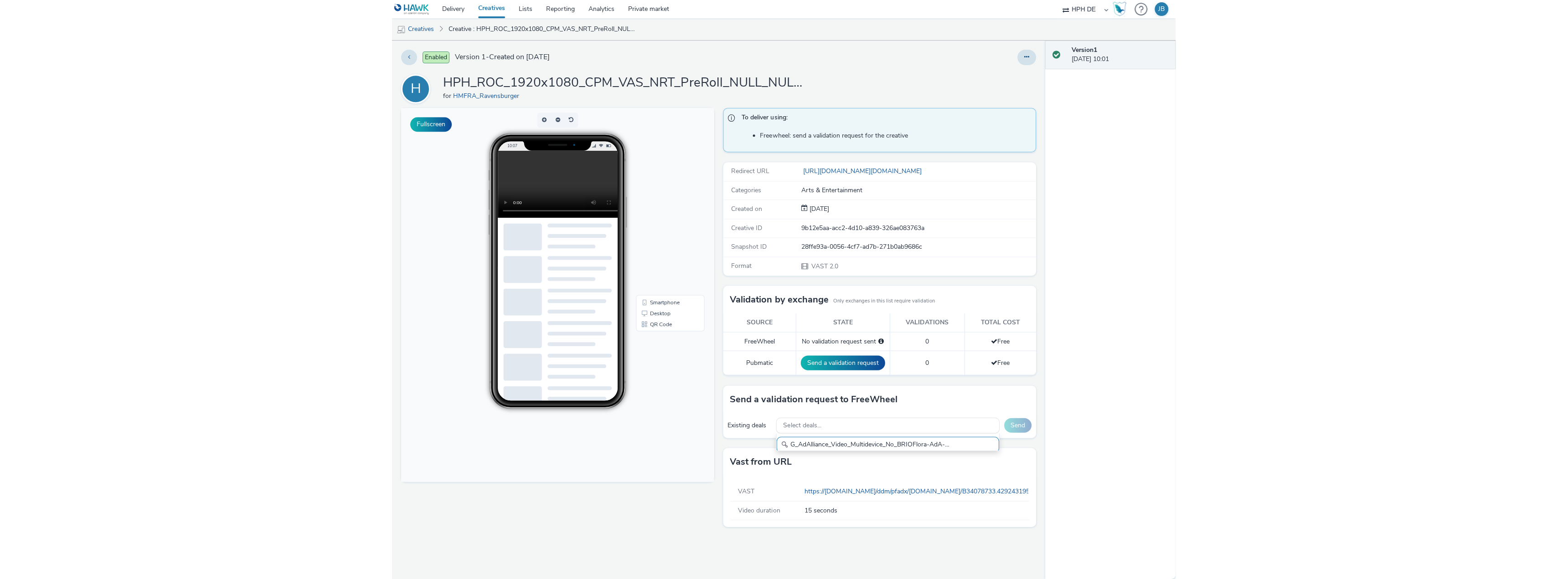
scroll to position [0, 0]
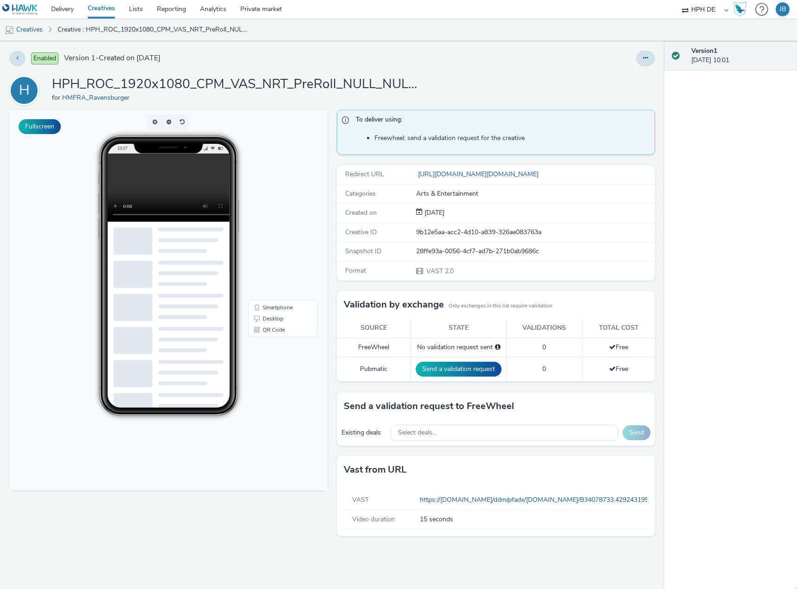
click at [688, 429] on div "Version 1 15 September 2025, 10:01" at bounding box center [730, 315] width 133 height 548
click at [280, 456] on body "10:07 Smartphone Desktop QR Code" at bounding box center [168, 300] width 318 height 380
click at [43, 121] on button "Fullscreen" at bounding box center [40, 126] width 42 height 15
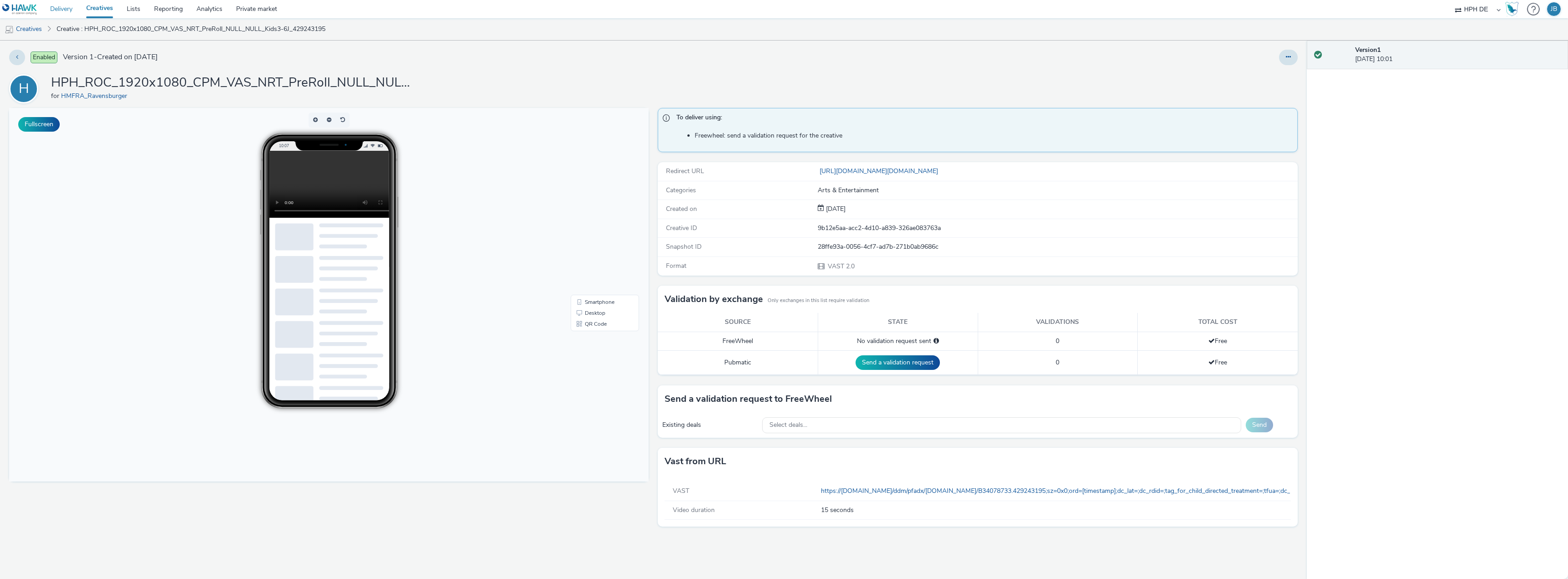
click at [58, 10] on link "Delivery" at bounding box center [61, 9] width 36 height 19
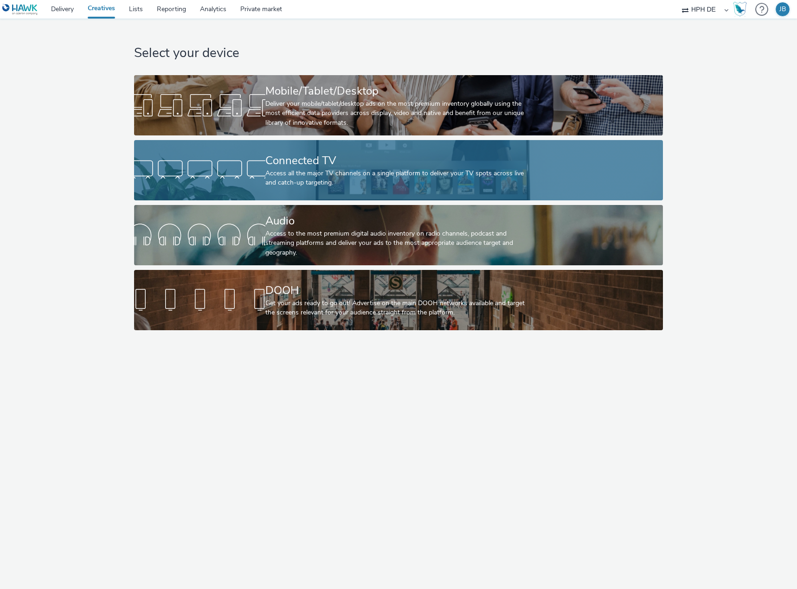
click at [332, 140] on div "Select your device Mobile/Tablet/Desktop Deliver your mobile/tablet/desktop ads…" at bounding box center [399, 177] width 536 height 316
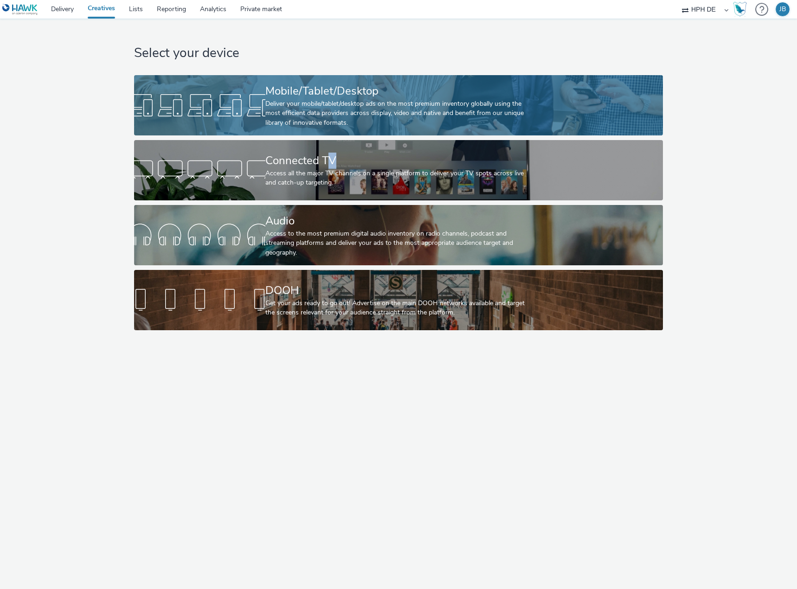
click at [348, 102] on div "Deliver your mobile/tablet/desktop ads on the most premium inventory globally u…" at bounding box center [396, 113] width 262 height 28
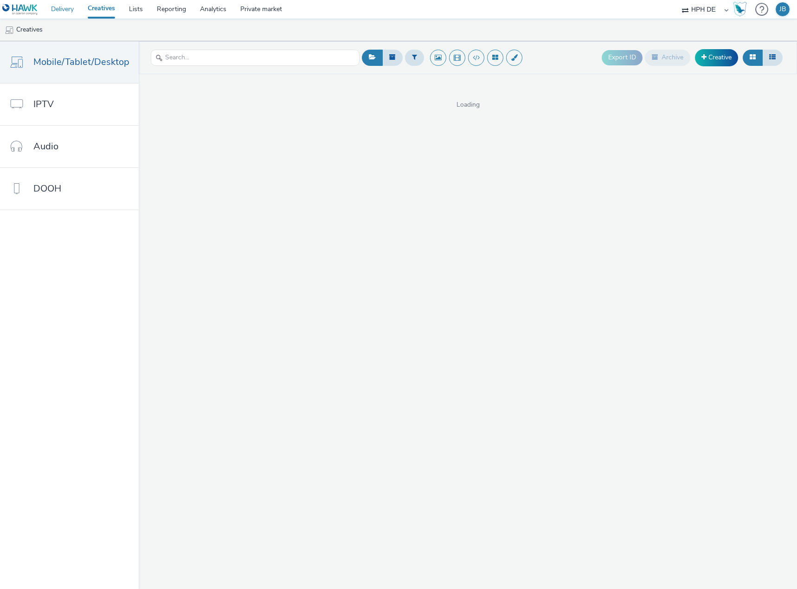
click at [59, 12] on link "Delivery" at bounding box center [62, 9] width 37 height 19
